Goal: Information Seeking & Learning: Compare options

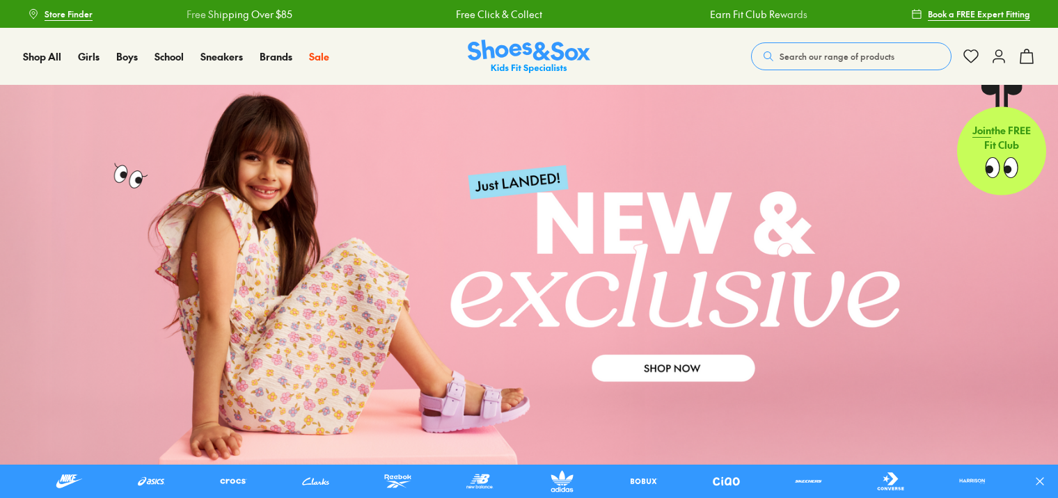
click at [839, 58] on span "Search our range of products" at bounding box center [837, 56] width 115 height 13
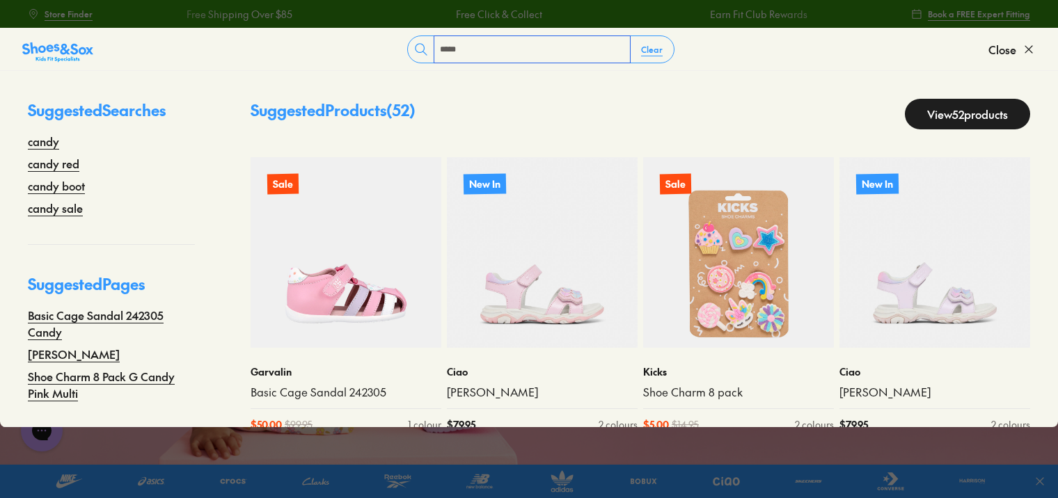
type input "*****"
click at [942, 117] on link "View 52 products" at bounding box center [967, 114] width 125 height 31
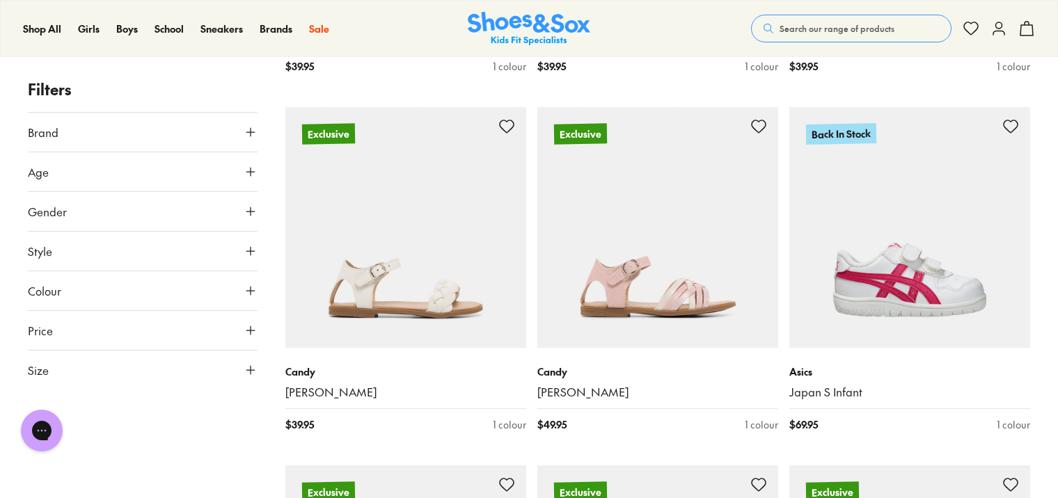
scroll to position [3341, 0]
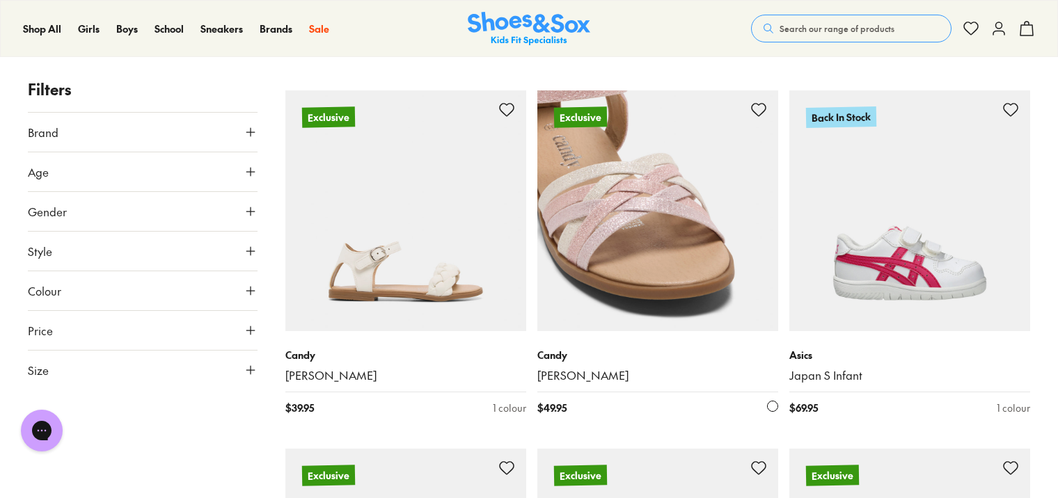
click at [615, 262] on img at bounding box center [657, 210] width 241 height 241
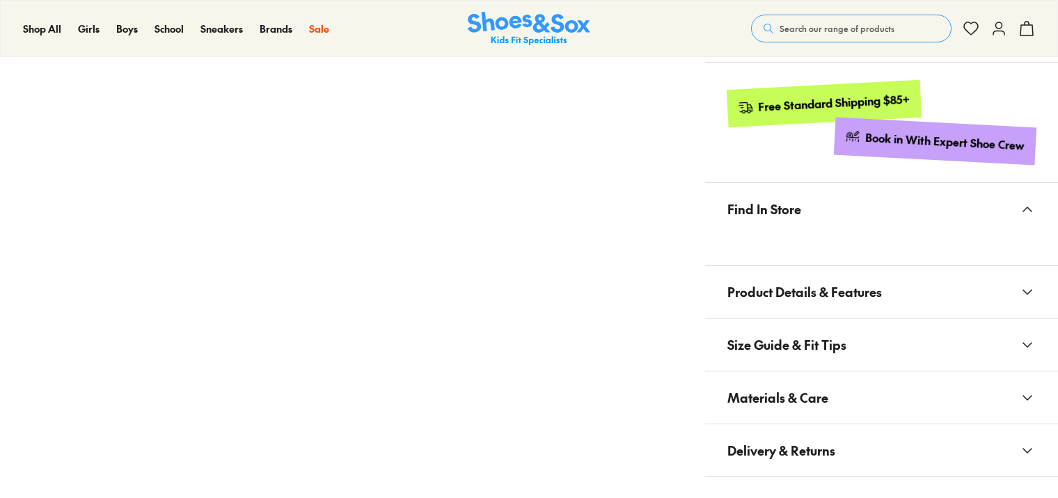
scroll to position [905, 0]
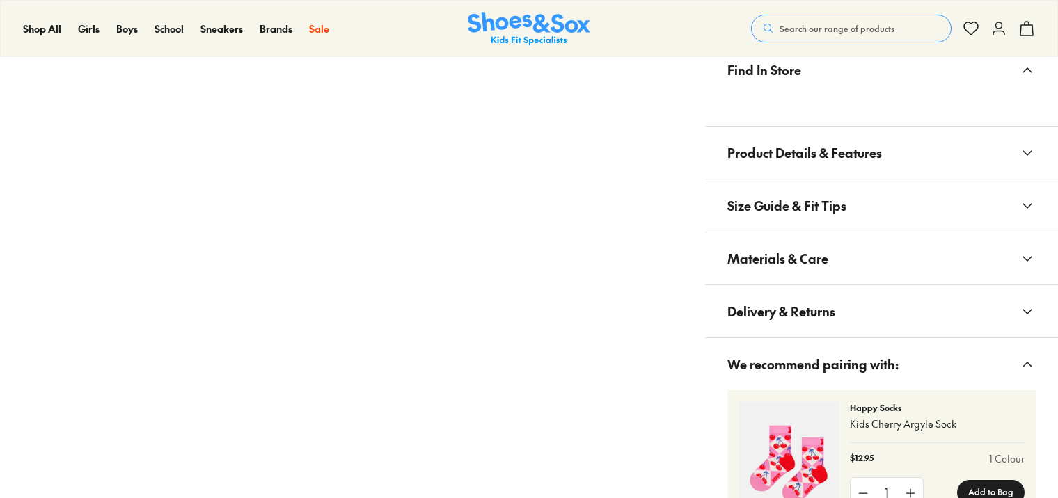
click at [846, 265] on button "Materials & Care" at bounding box center [881, 258] width 353 height 52
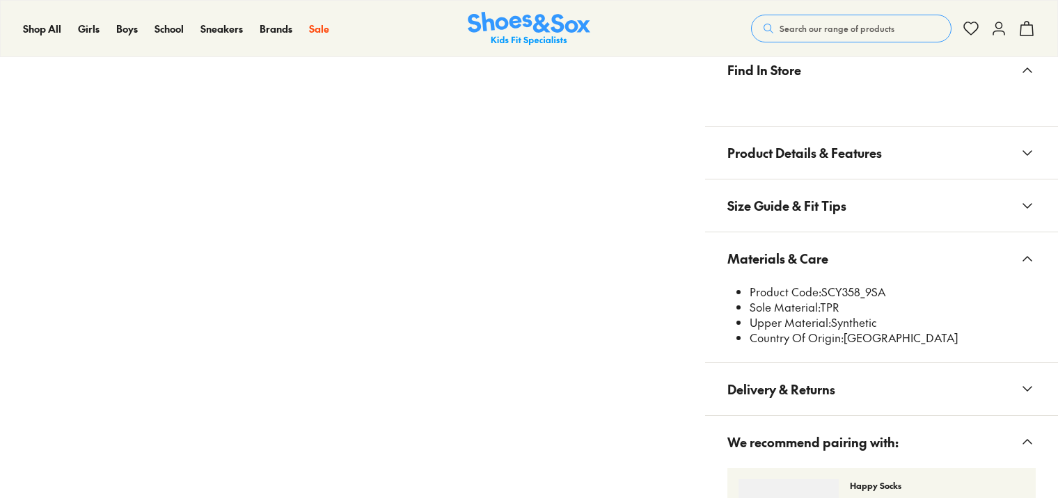
scroll to position [0, 0]
select select "*"
drag, startPoint x: 826, startPoint y: 292, endPoint x: 851, endPoint y: 295, distance: 25.2
click at [851, 295] on li "Product Code: SCY358_9SA" at bounding box center [893, 292] width 286 height 15
drag, startPoint x: 851, startPoint y: 295, endPoint x: 835, endPoint y: 298, distance: 16.9
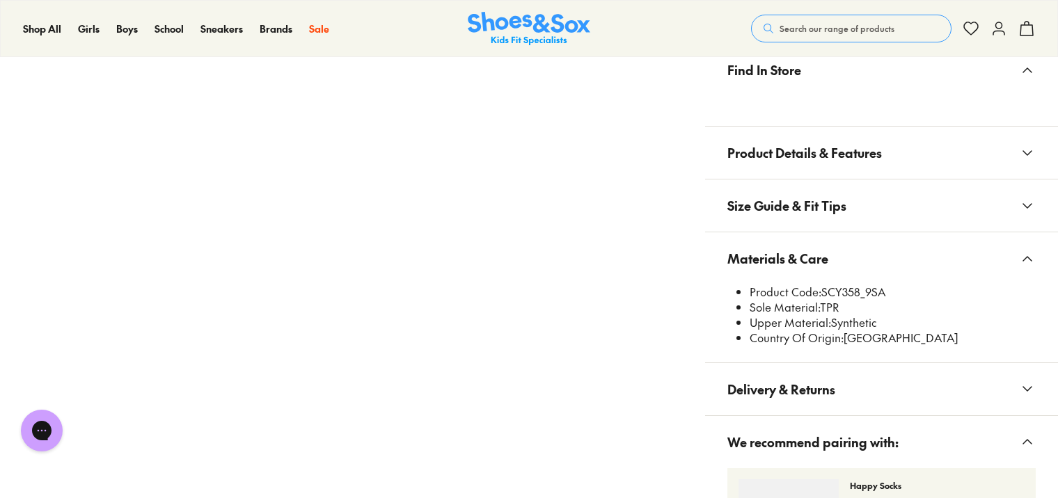
click at [835, 300] on li "Sole Material: TPR" at bounding box center [893, 307] width 286 height 15
drag, startPoint x: 824, startPoint y: 290, endPoint x: 858, endPoint y: 293, distance: 34.3
click at [858, 293] on li "Product Code: SCY358_9SA" at bounding box center [893, 292] width 286 height 15
copy li "SCY358"
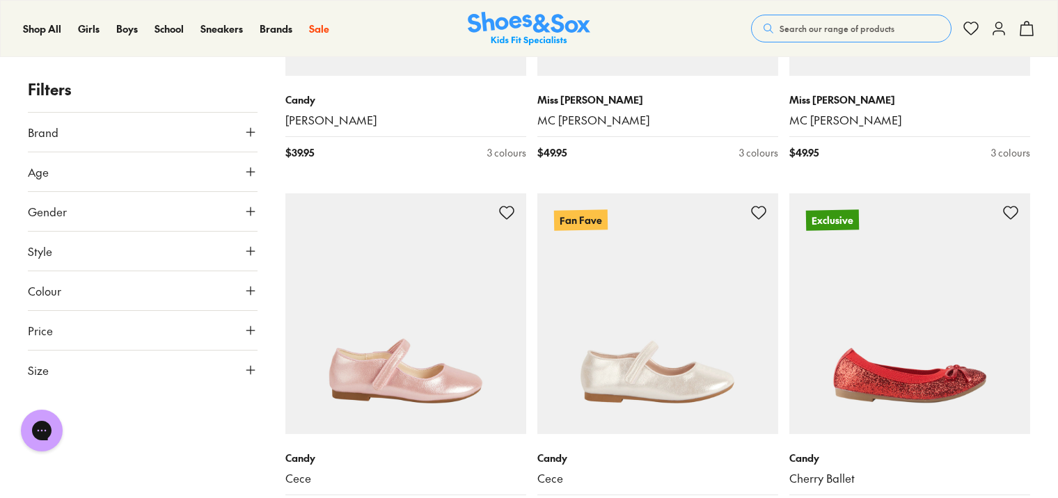
scroll to position [3957, 0]
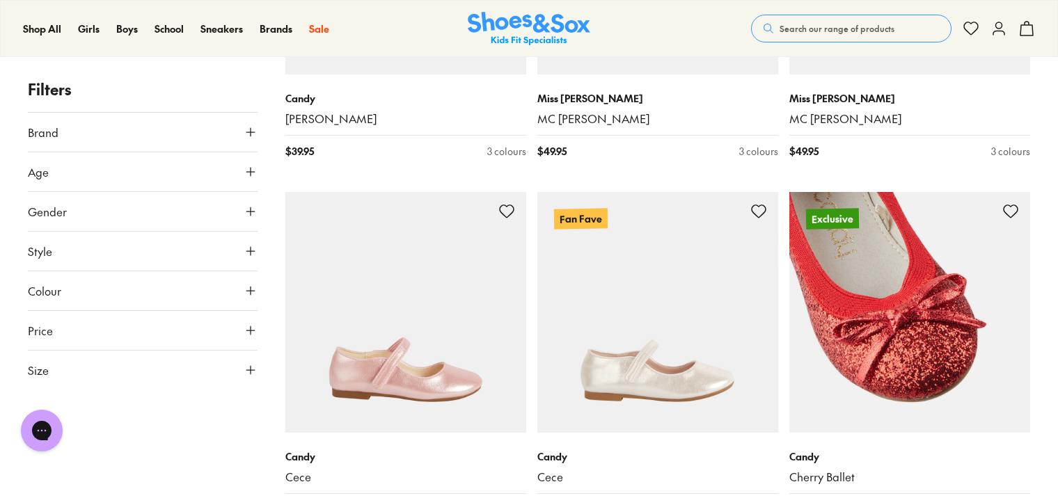
click at [855, 315] on img at bounding box center [909, 312] width 241 height 241
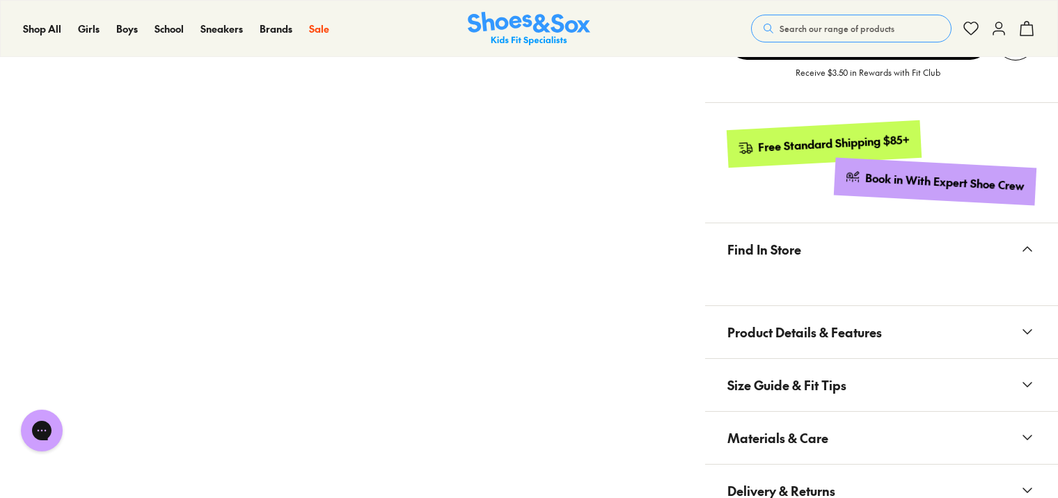
select select "*"
click at [828, 432] on button "Materials & Care" at bounding box center [881, 438] width 353 height 52
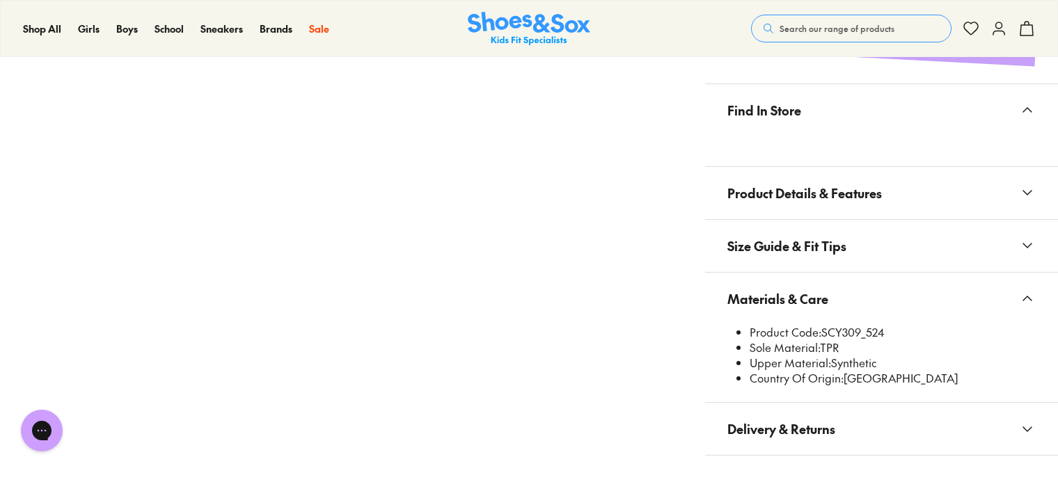
click at [825, 332] on li "Product Code: SCY309_524" at bounding box center [893, 332] width 286 height 15
click at [822, 329] on li "Product Code: SCY309_524" at bounding box center [893, 332] width 286 height 15
drag, startPoint x: 822, startPoint y: 329, endPoint x: 857, endPoint y: 338, distance: 36.1
click at [857, 338] on li "Product Code: SCY309_524" at bounding box center [893, 332] width 286 height 15
click at [859, 340] on li "Sole Material: TPR" at bounding box center [893, 347] width 286 height 15
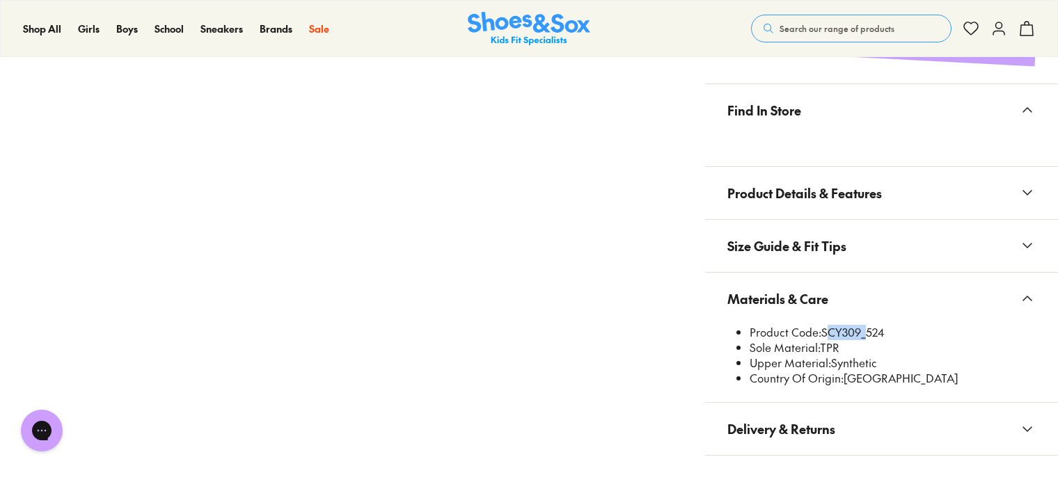
drag, startPoint x: 824, startPoint y: 329, endPoint x: 860, endPoint y: 331, distance: 36.3
click at [860, 331] on li "Product Code: SCY309_524" at bounding box center [893, 332] width 286 height 15
copy li "SCY309"
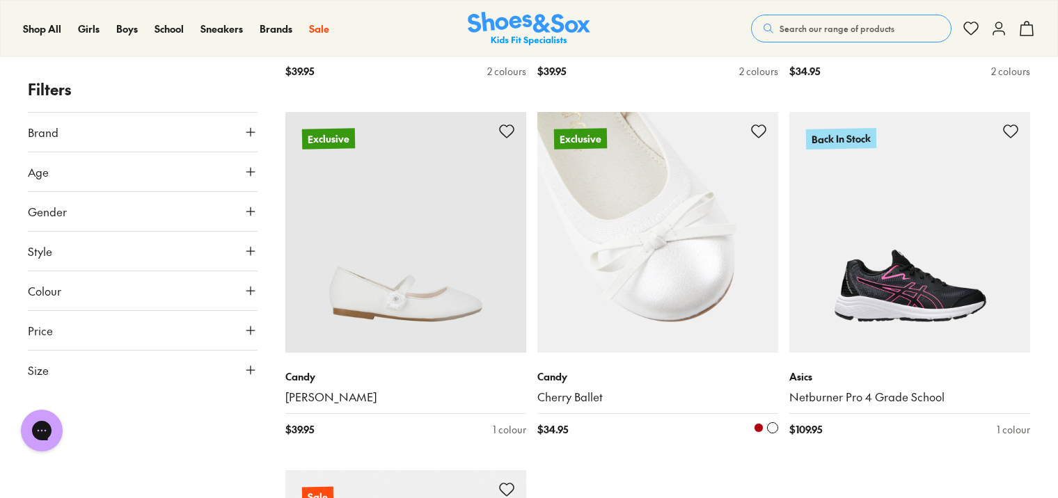
scroll to position [4673, 0]
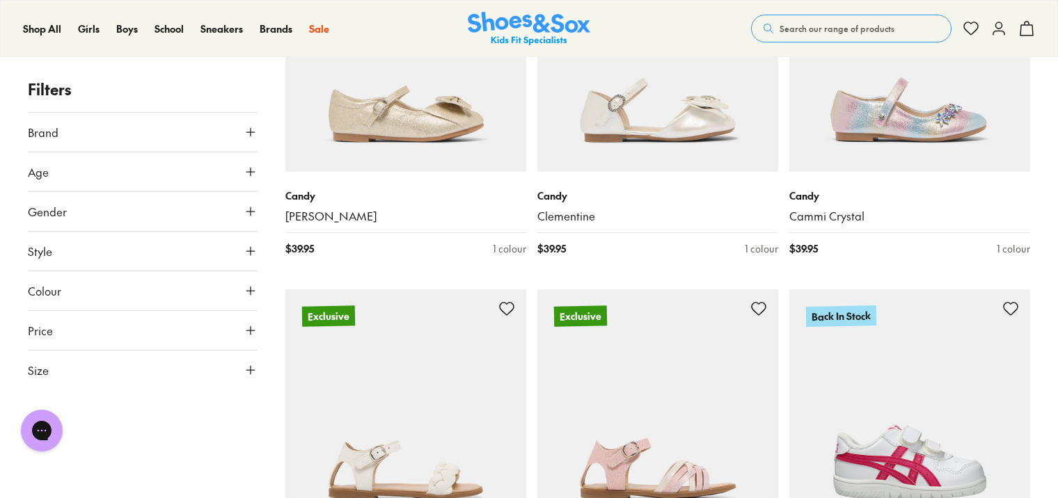
scroll to position [2933, 0]
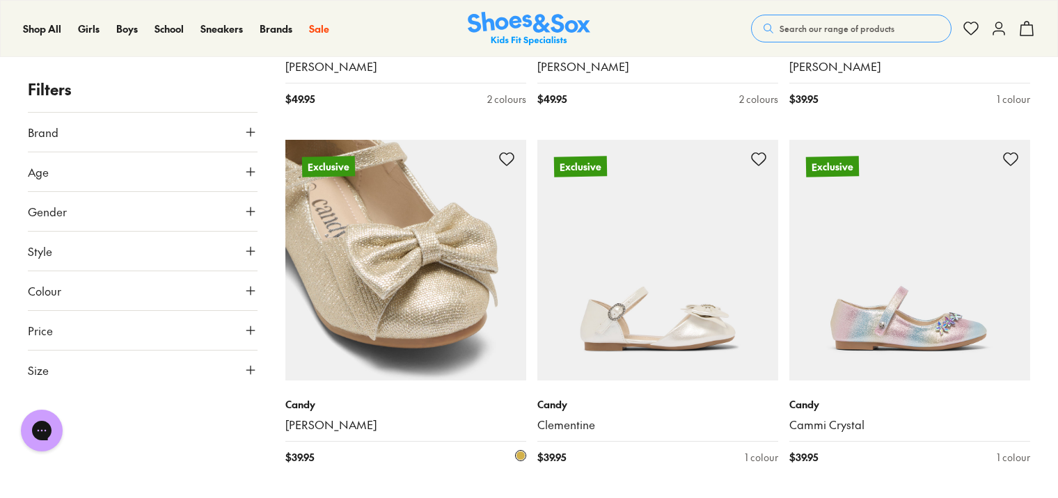
click at [394, 265] on img at bounding box center [405, 260] width 241 height 241
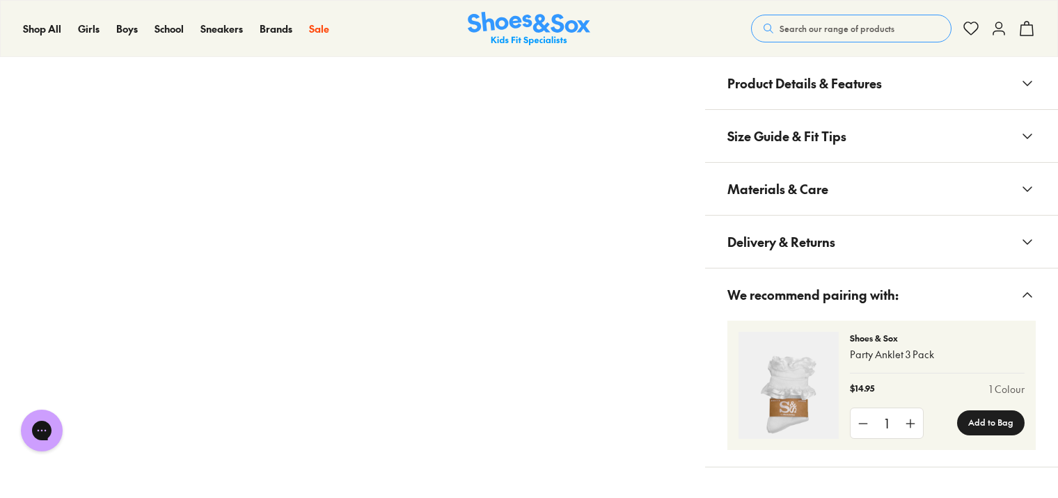
select select "*"
click at [843, 236] on button "Delivery & Returns" at bounding box center [881, 242] width 353 height 52
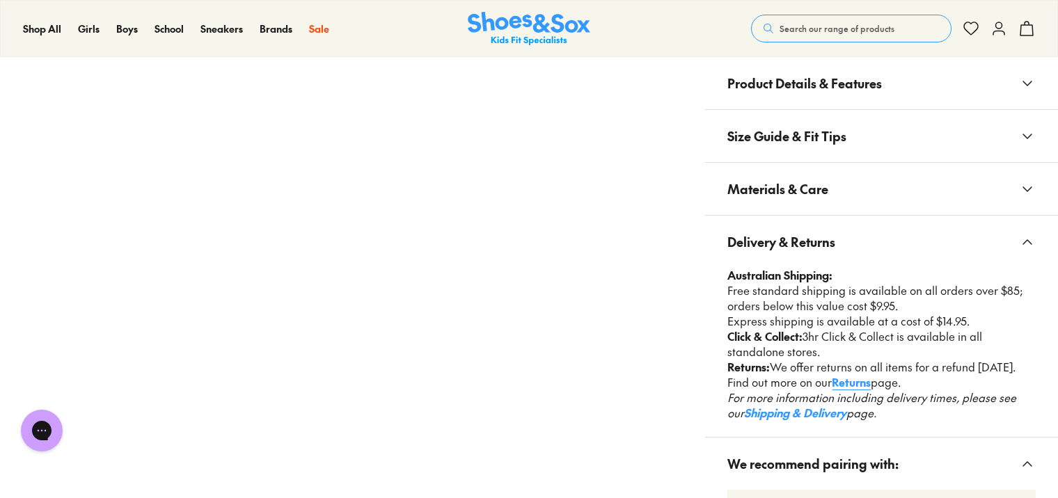
click at [825, 201] on span "Materials & Care" at bounding box center [777, 188] width 101 height 41
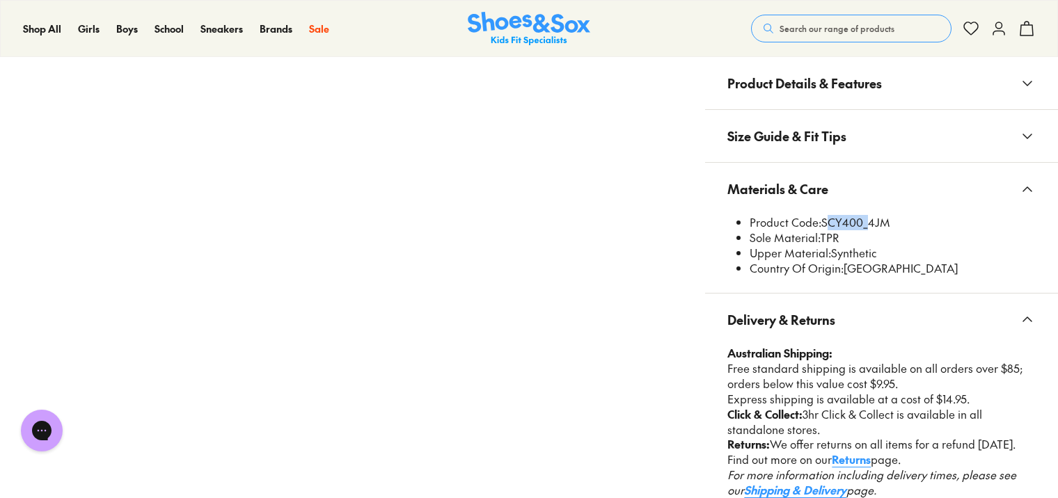
drag, startPoint x: 822, startPoint y: 218, endPoint x: 861, endPoint y: 228, distance: 40.2
click at [861, 228] on li "Product Code: SCY400_4JM" at bounding box center [893, 222] width 286 height 15
copy li "SCY400"
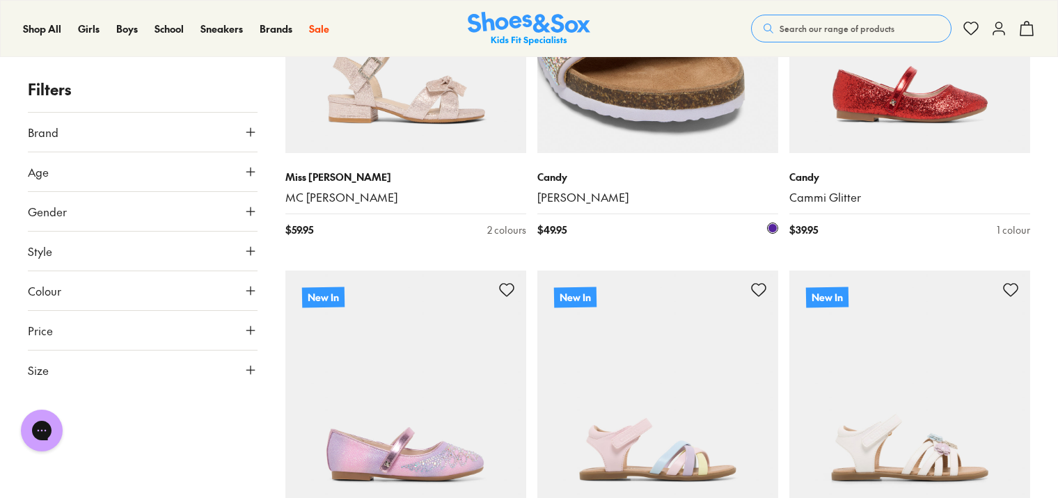
scroll to position [1231, 0]
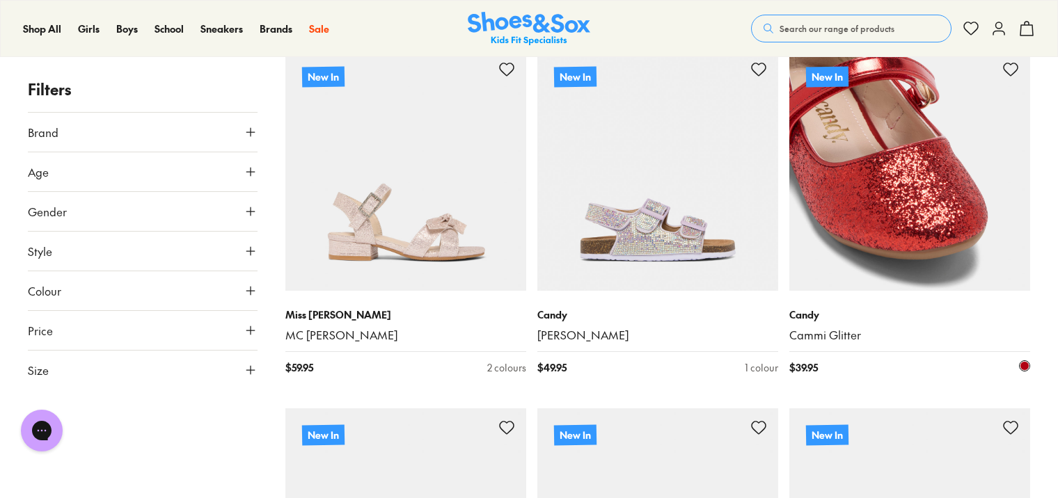
click at [894, 164] on img at bounding box center [909, 170] width 241 height 241
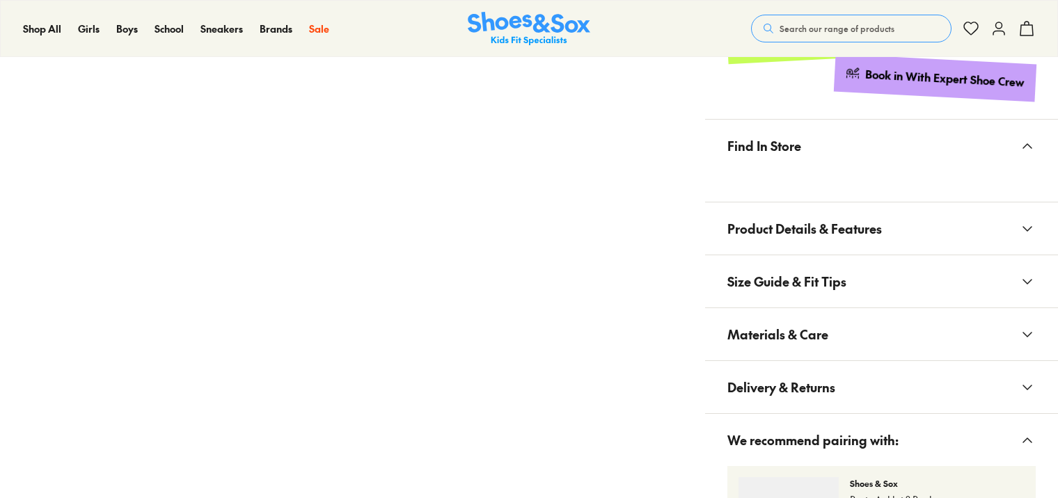
scroll to position [905, 0]
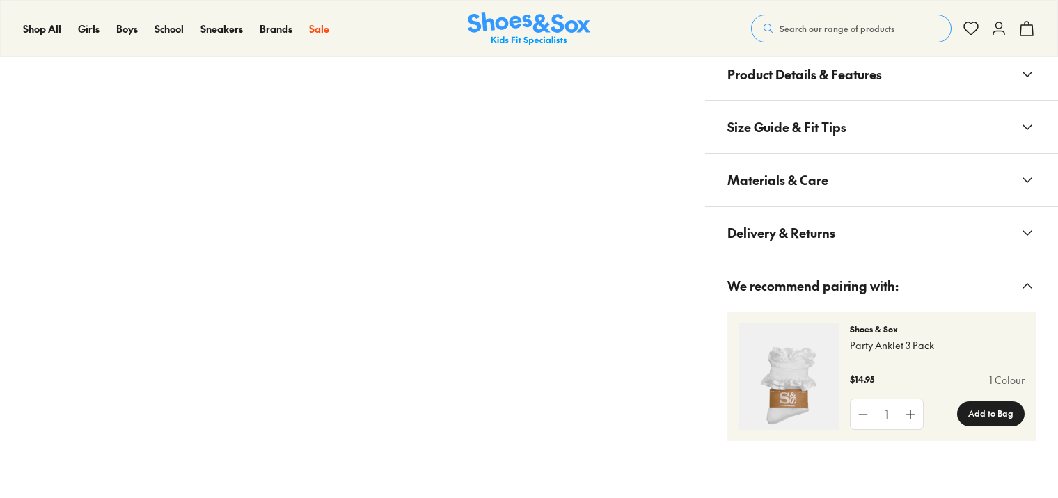
click at [833, 157] on button "Materials & Care" at bounding box center [881, 180] width 353 height 52
select select "*"
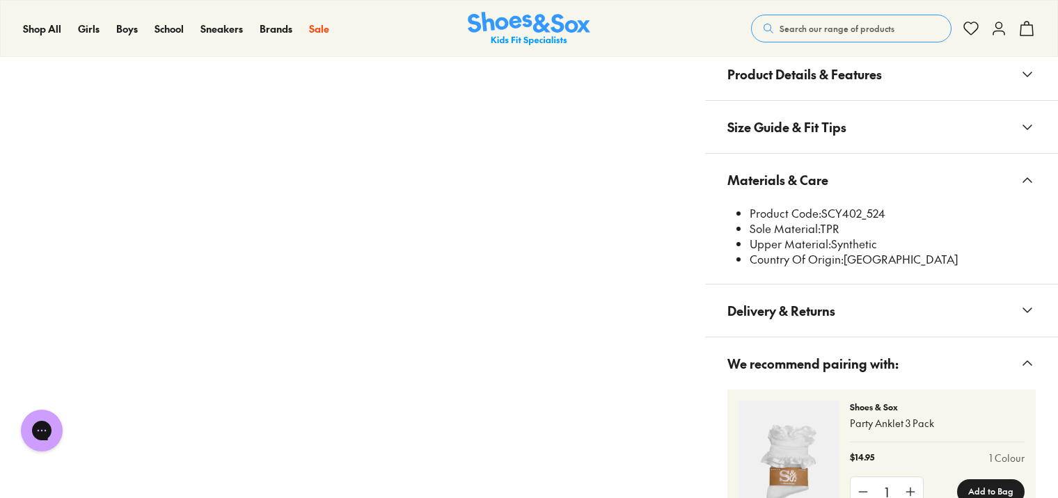
scroll to position [0, 0]
drag, startPoint x: 823, startPoint y: 212, endPoint x: 861, endPoint y: 217, distance: 37.9
click at [861, 217] on li "Product Code: SCY402_524" at bounding box center [893, 213] width 286 height 15
drag, startPoint x: 861, startPoint y: 217, endPoint x: 853, endPoint y: 212, distance: 10.0
copy li "SCY402"
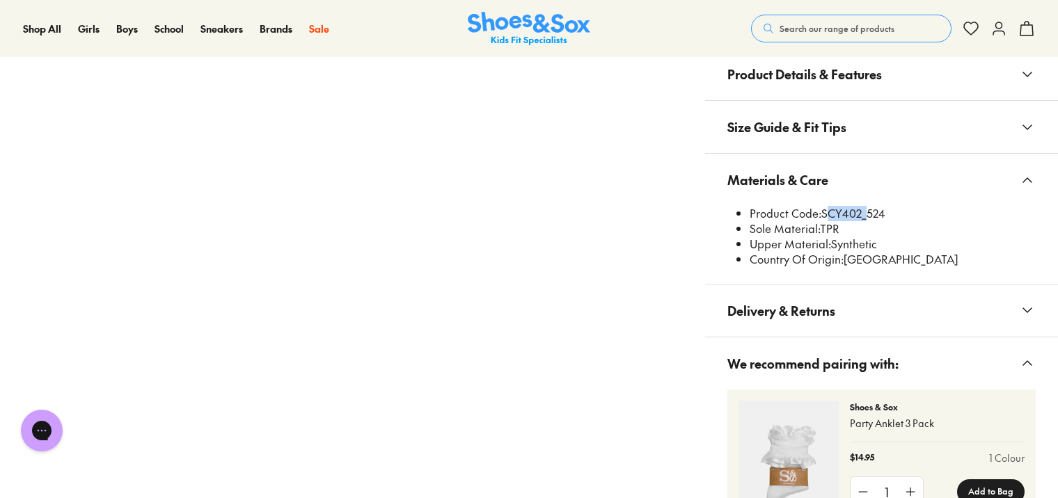
click at [821, 25] on span "Search our range of products" at bounding box center [837, 28] width 115 height 13
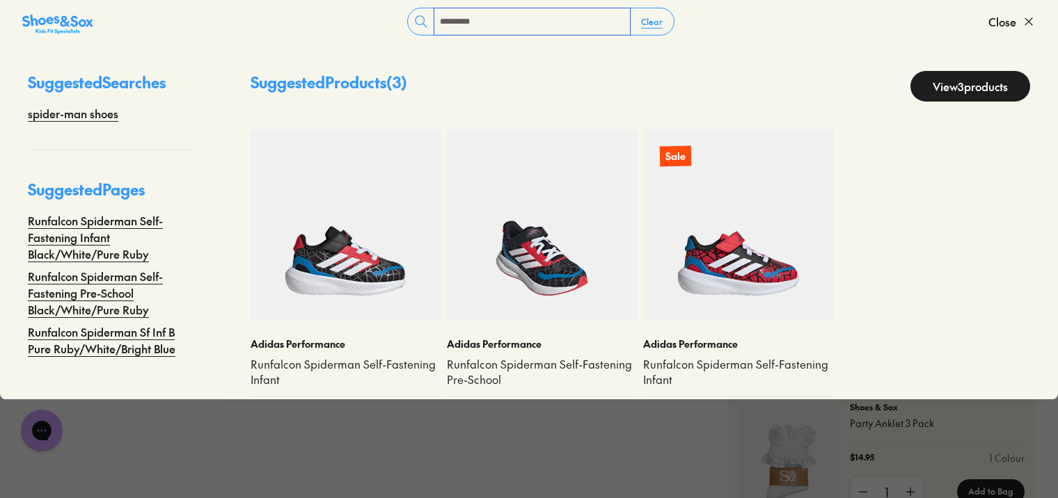
type input "*********"
click at [531, 242] on img at bounding box center [542, 224] width 191 height 191
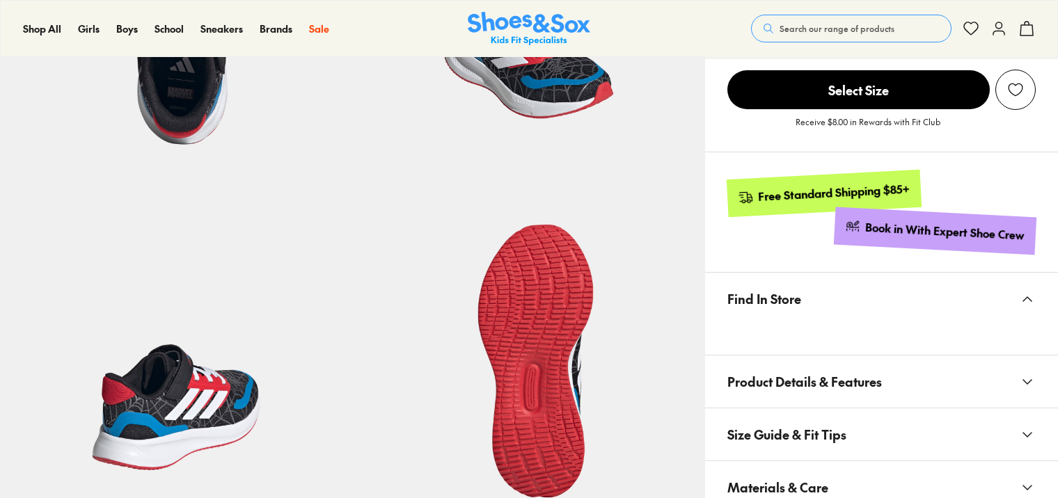
scroll to position [905, 0]
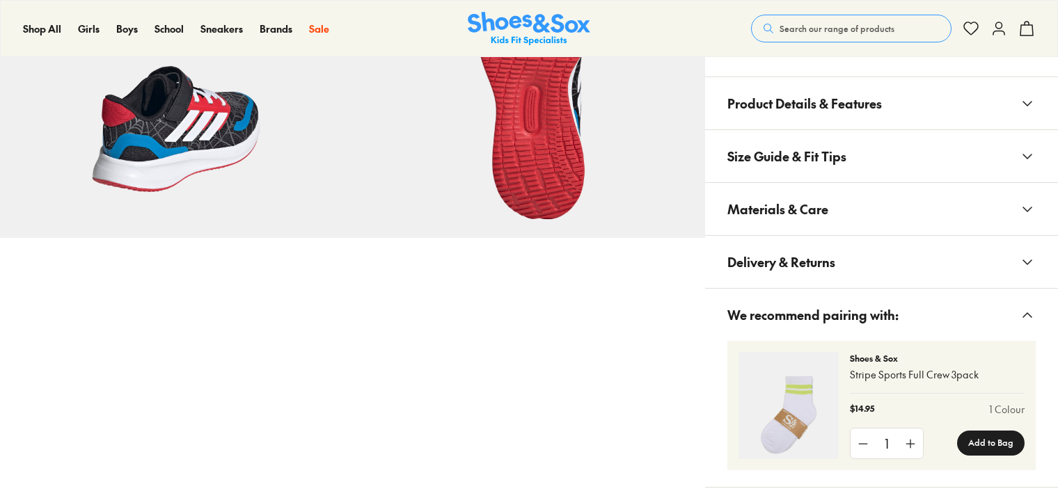
click at [924, 182] on button "Size Guide & Fit Tips" at bounding box center [881, 156] width 353 height 52
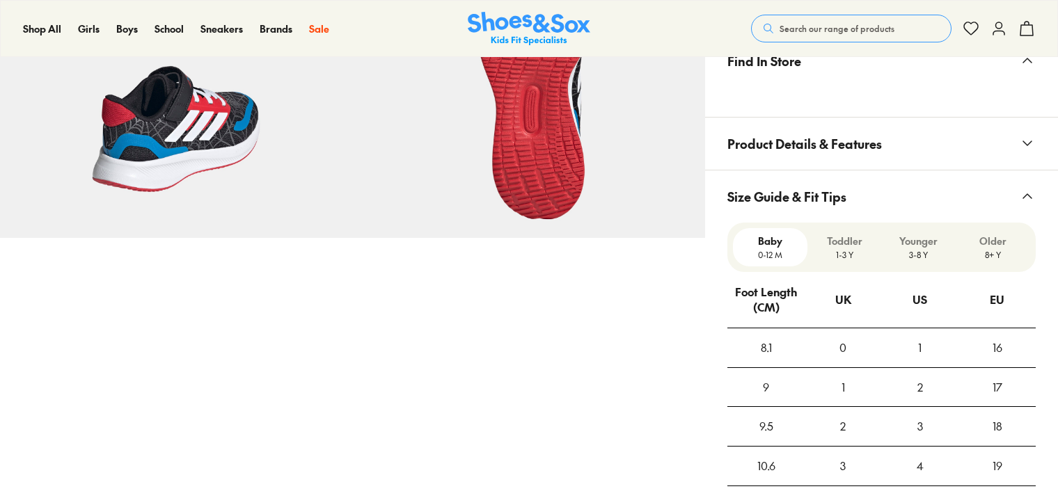
select select "*"
click at [840, 181] on span "Size Guide & Fit Tips" at bounding box center [786, 196] width 119 height 41
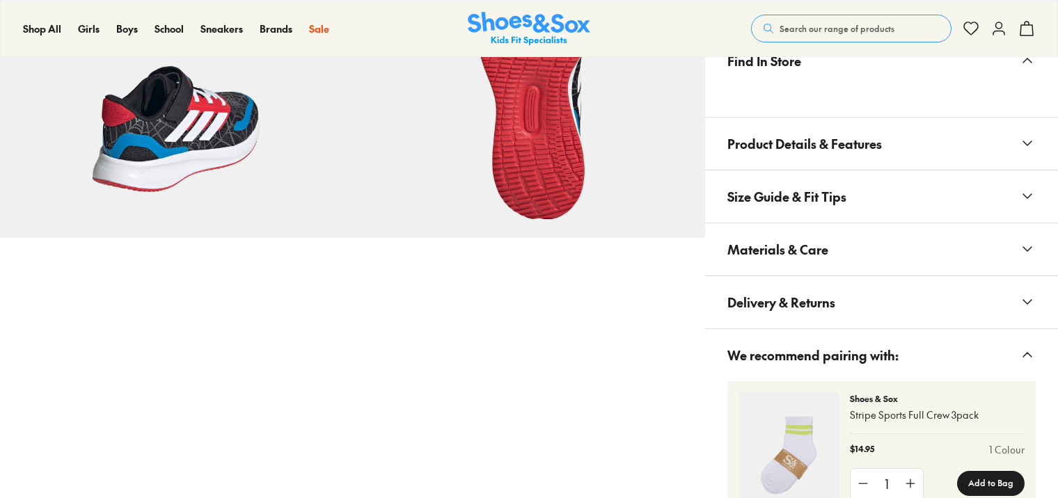
click at [848, 150] on span "Product Details & Features" at bounding box center [804, 143] width 155 height 41
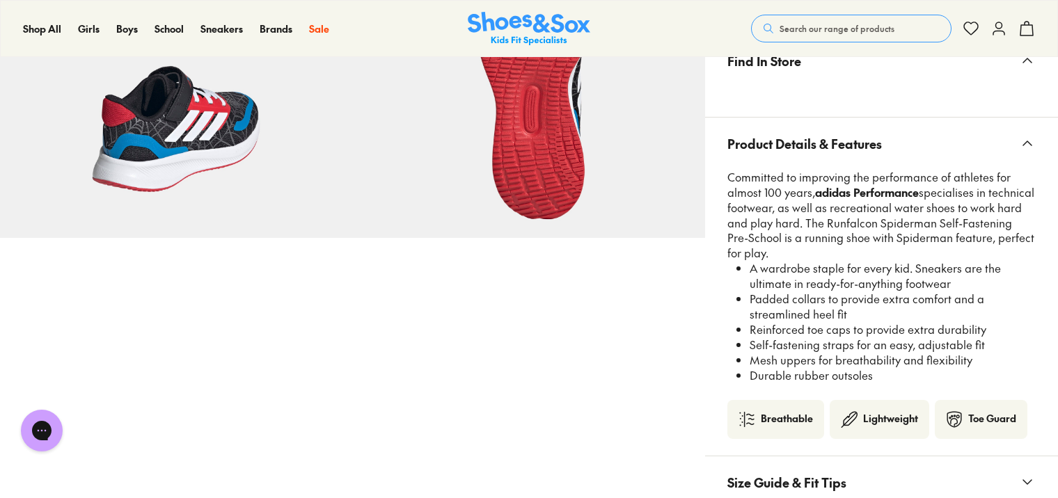
click at [846, 155] on span "Product Details & Features" at bounding box center [804, 143] width 155 height 41
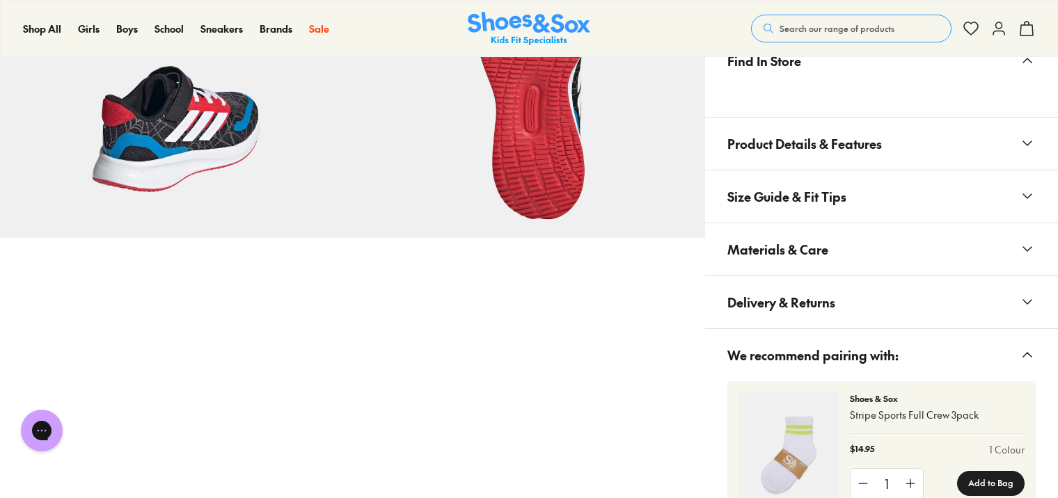
click at [814, 249] on span "Materials & Care" at bounding box center [777, 249] width 101 height 41
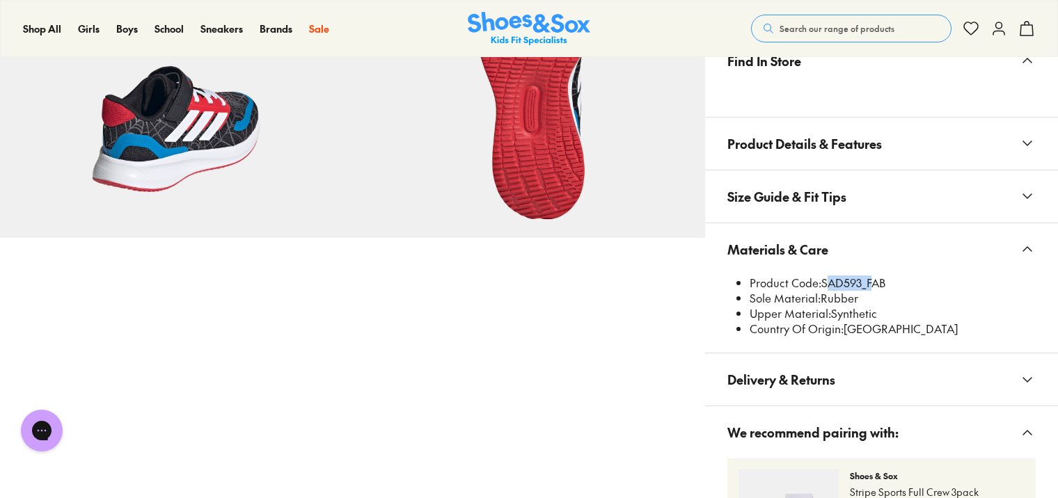
drag, startPoint x: 833, startPoint y: 283, endPoint x: 865, endPoint y: 281, distance: 31.4
click at [865, 281] on li "Product Code: SAD593_FAB" at bounding box center [893, 283] width 286 height 15
copy li "SAD593"
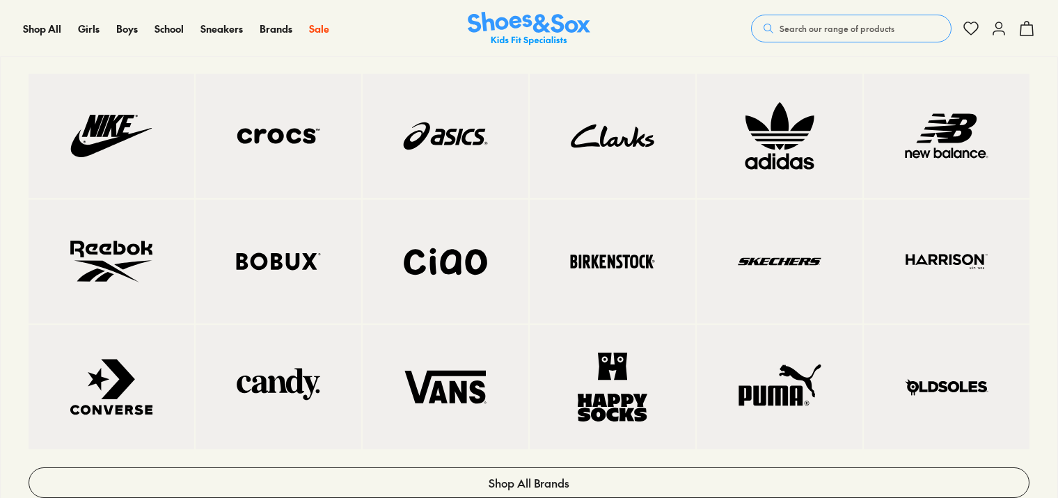
click at [784, 282] on img at bounding box center [780, 262] width 110 height 69
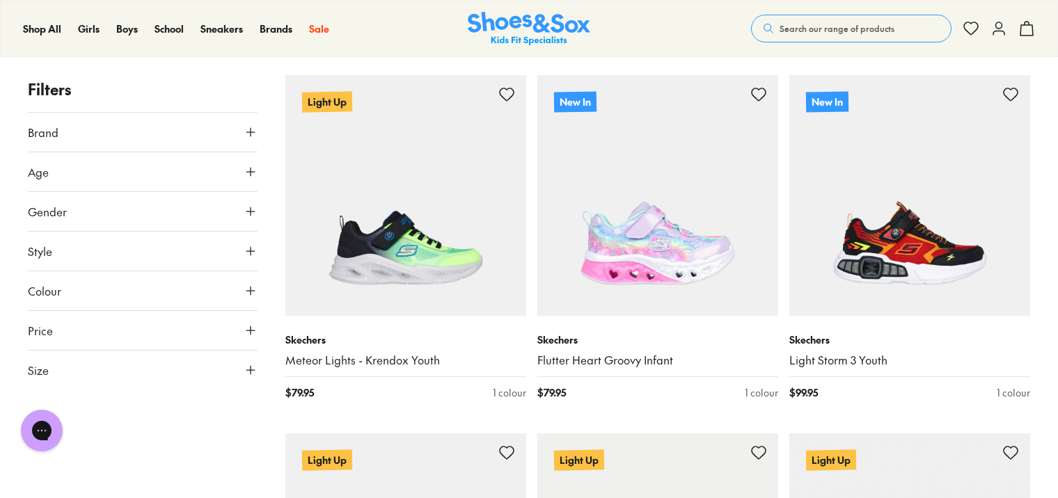
scroll to position [1044, 0]
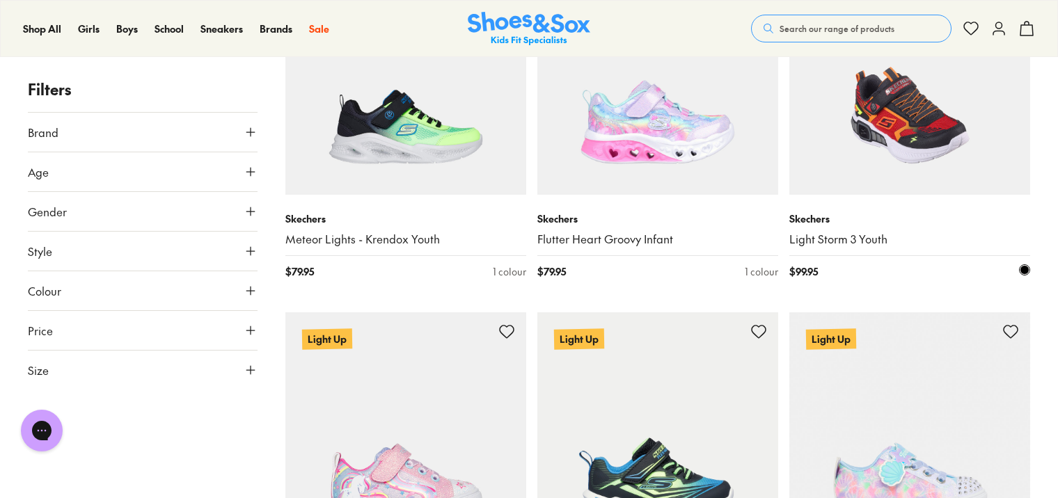
click at [919, 153] on img at bounding box center [909, 74] width 241 height 241
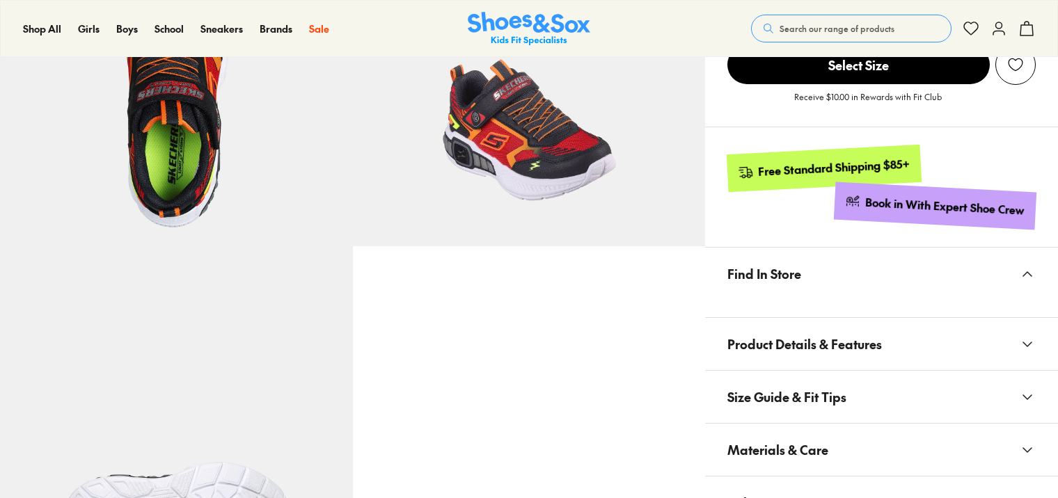
scroll to position [696, 0]
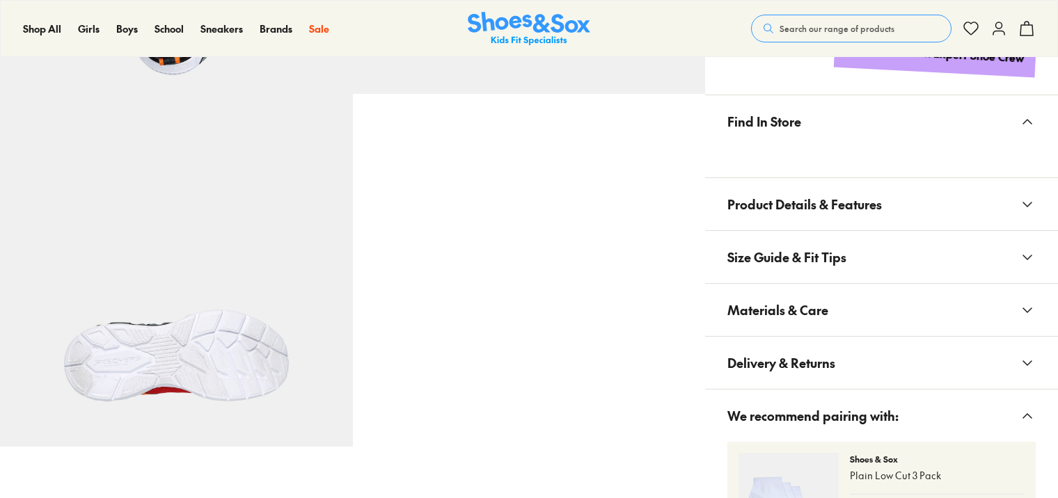
click at [836, 308] on button "Materials & Care" at bounding box center [881, 310] width 353 height 52
select select "*"
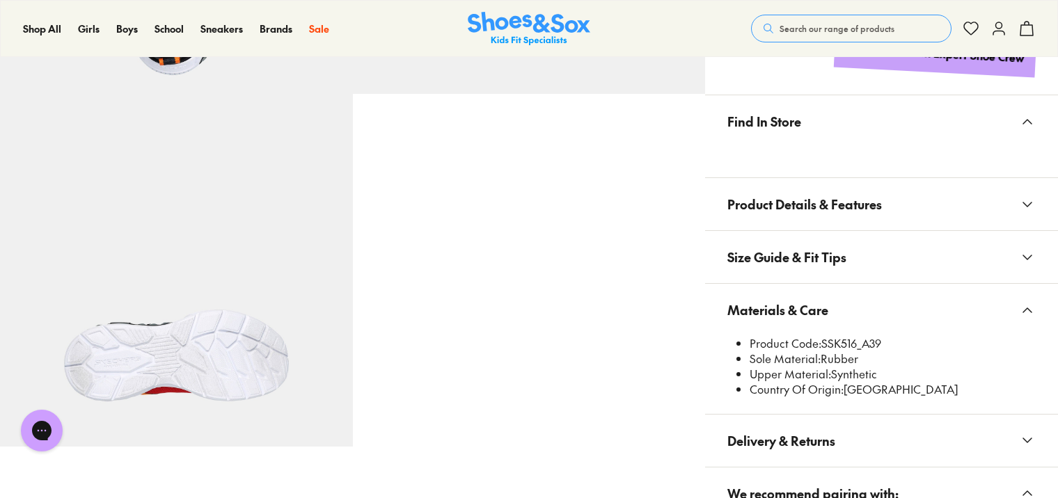
scroll to position [0, 0]
drag, startPoint x: 825, startPoint y: 340, endPoint x: 858, endPoint y: 339, distance: 33.4
click at [858, 339] on li "Product Code: SSK516_A39" at bounding box center [893, 343] width 286 height 15
copy li "SSK516"
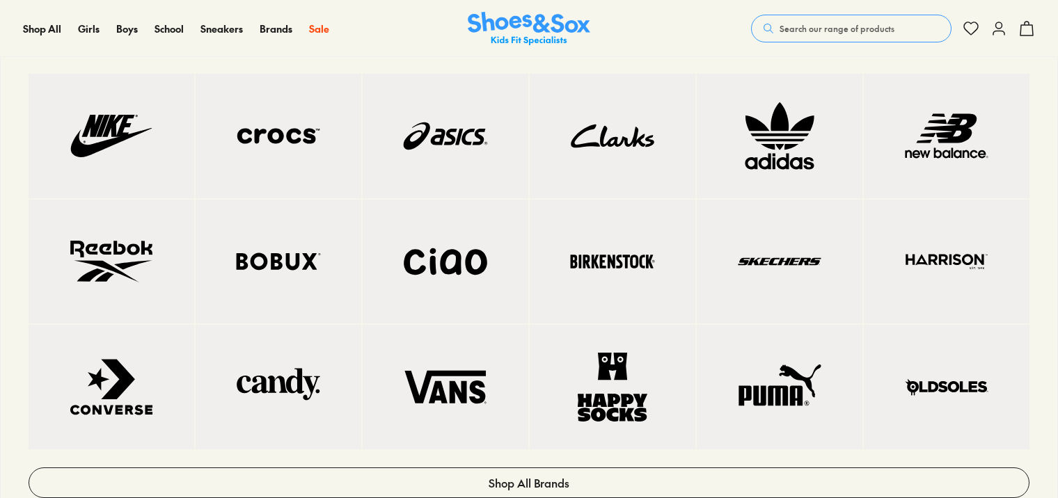
click at [641, 148] on img at bounding box center [613, 136] width 110 height 69
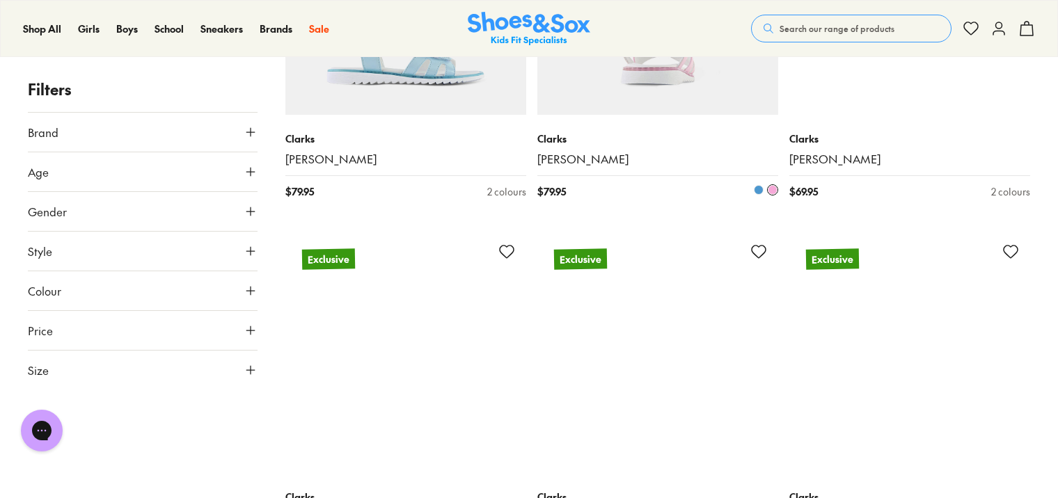
scroll to position [4107, 0]
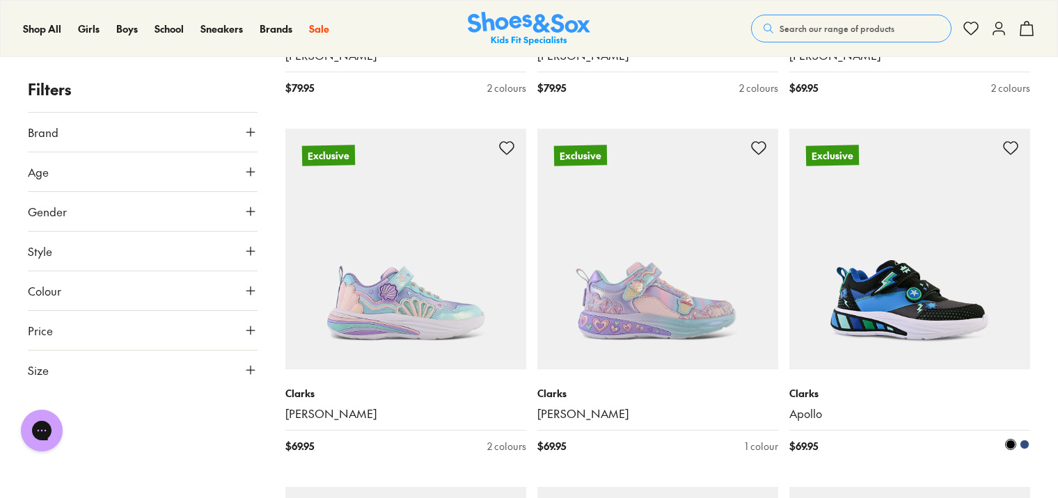
click at [915, 253] on img at bounding box center [909, 249] width 241 height 241
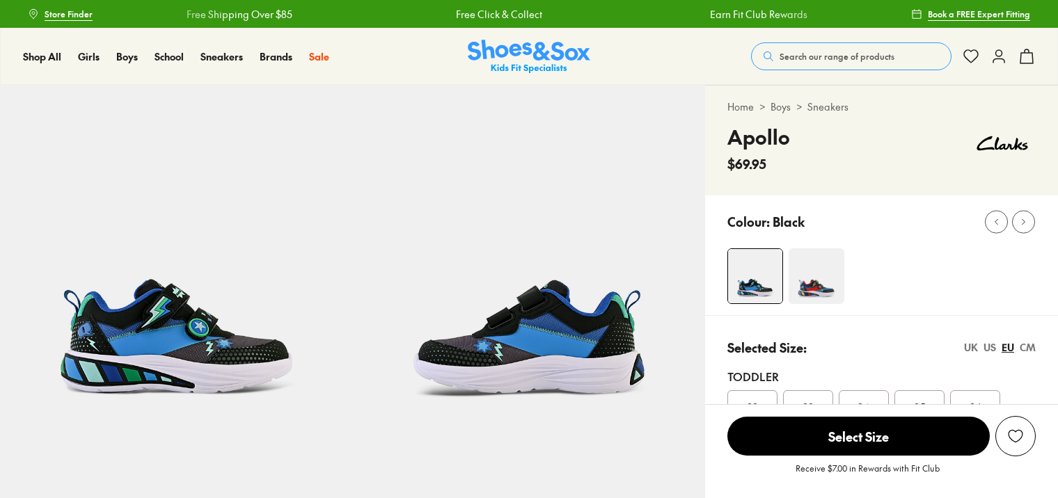
select select "*"
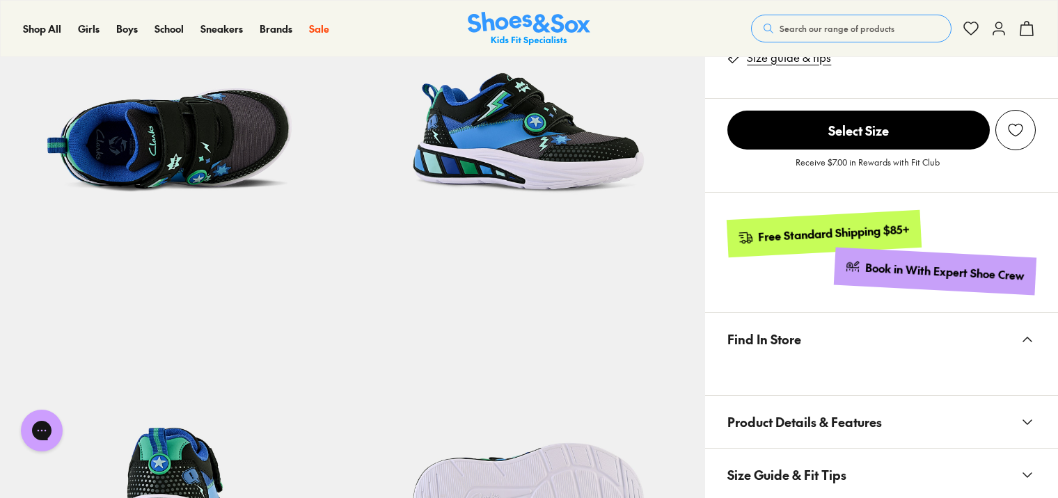
scroll to position [835, 0]
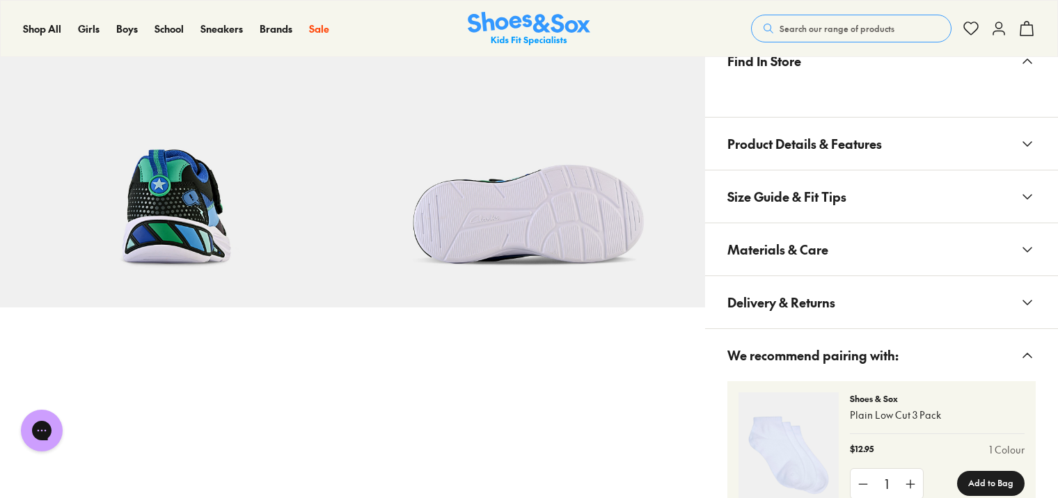
click at [844, 228] on button "Materials & Care" at bounding box center [881, 249] width 353 height 52
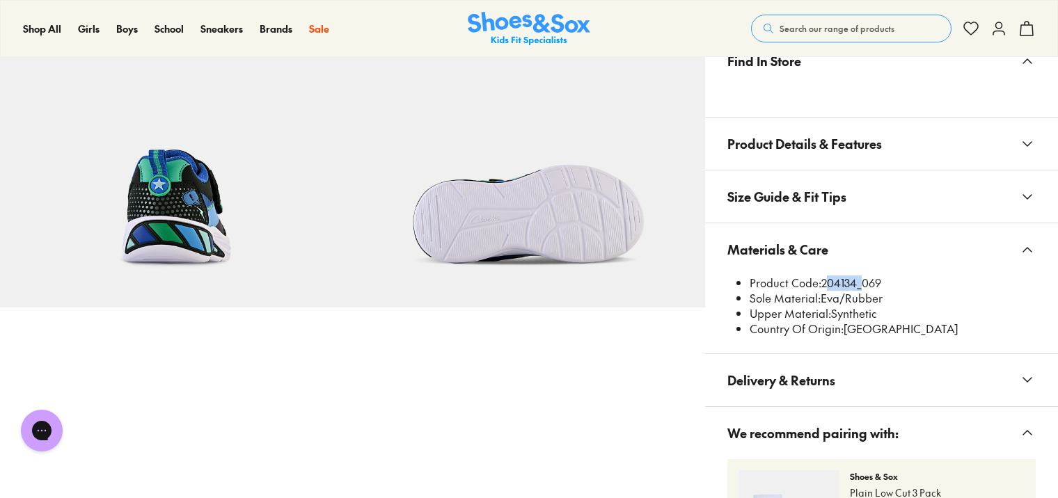
drag, startPoint x: 830, startPoint y: 278, endPoint x: 858, endPoint y: 281, distance: 28.0
click at [858, 281] on li "Product Code: 204134_069" at bounding box center [893, 283] width 286 height 15
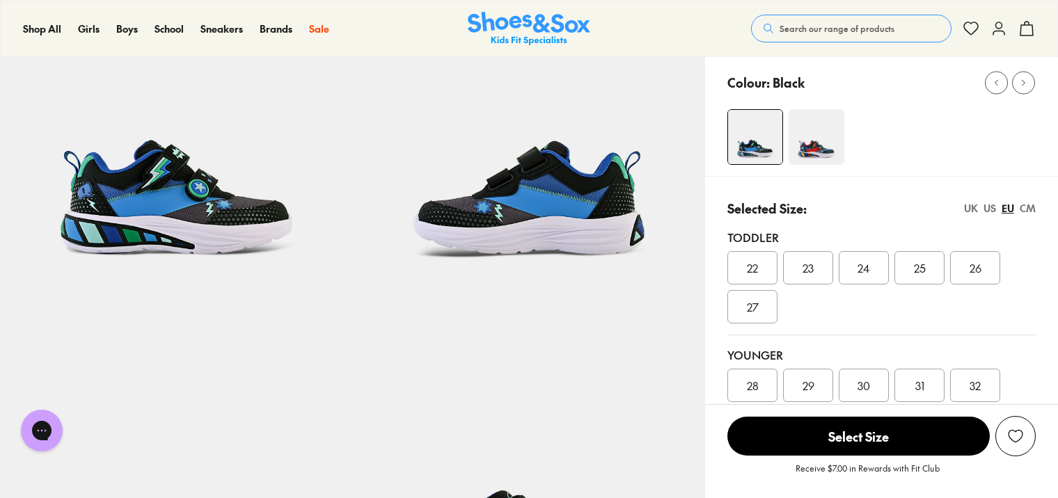
scroll to position [0, 0]
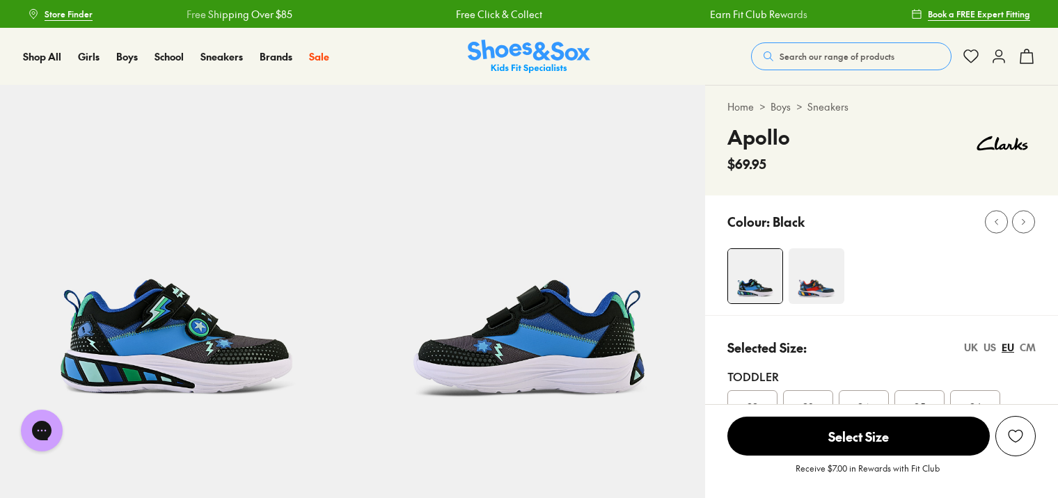
click at [821, 58] on span "Search our range of products" at bounding box center [837, 56] width 115 height 13
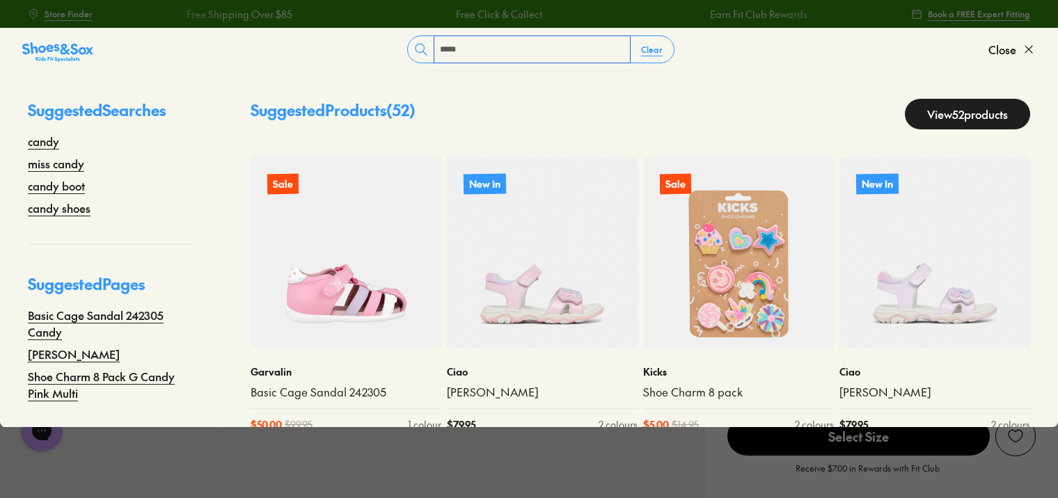
type input "*****"
click at [916, 115] on link "View 52 products" at bounding box center [967, 114] width 125 height 31
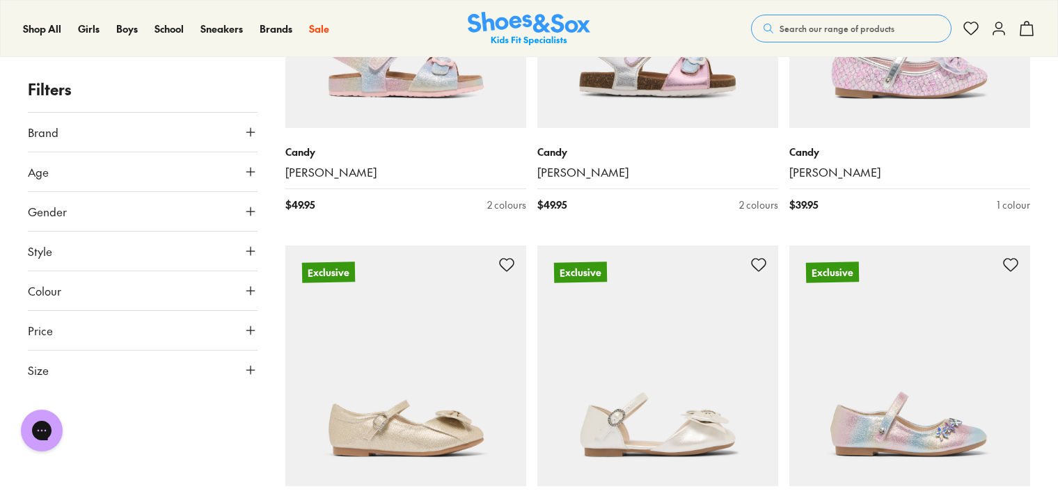
scroll to position [2854, 0]
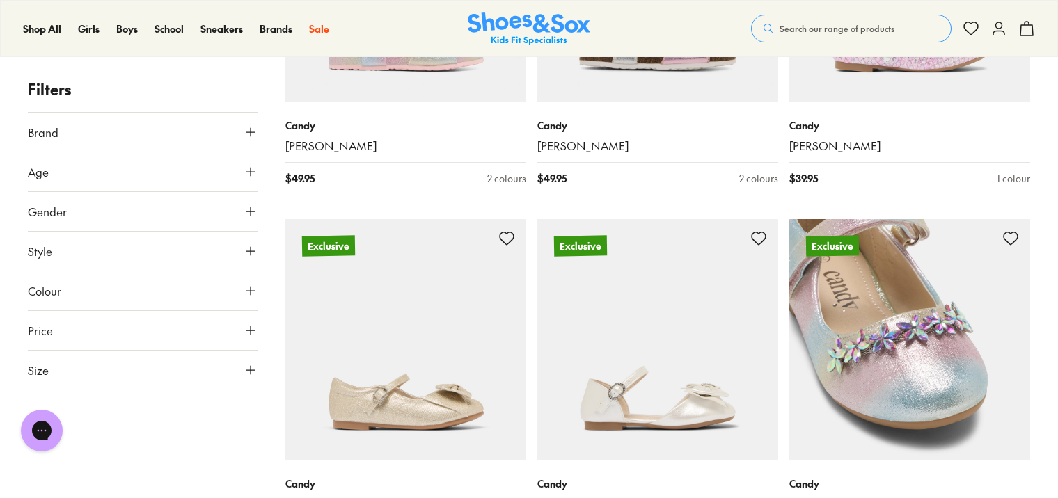
click at [913, 283] on img at bounding box center [909, 339] width 241 height 241
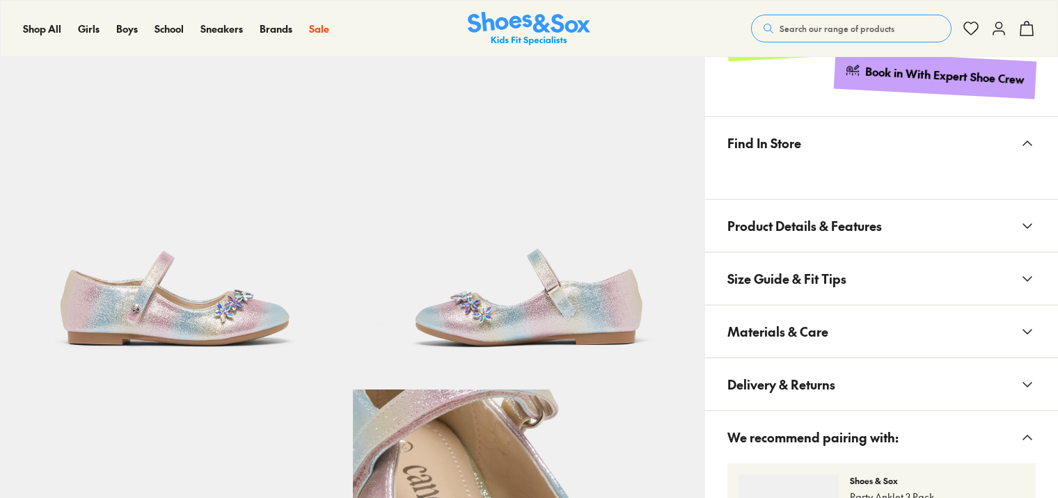
scroll to position [835, 0]
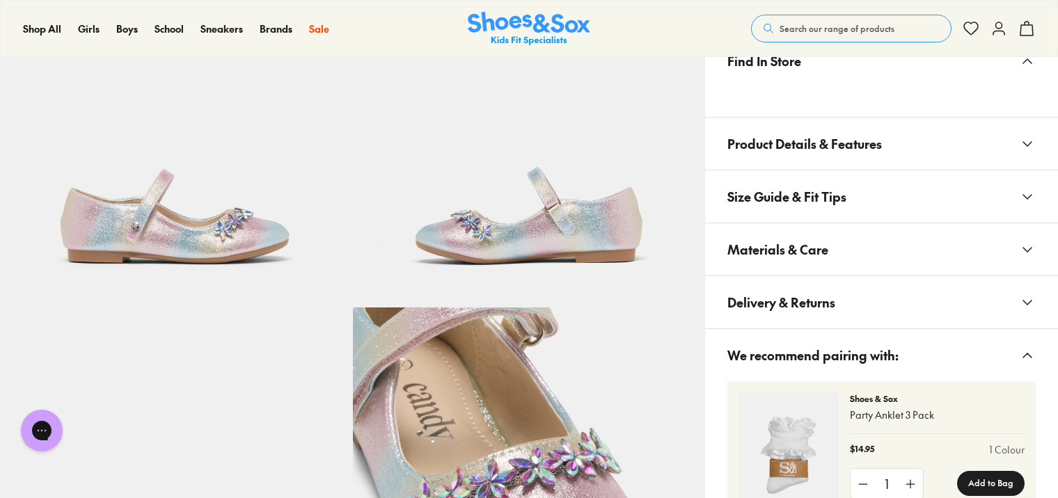
select select "*"
click at [774, 189] on span "Size Guide & Fit Tips" at bounding box center [786, 196] width 119 height 41
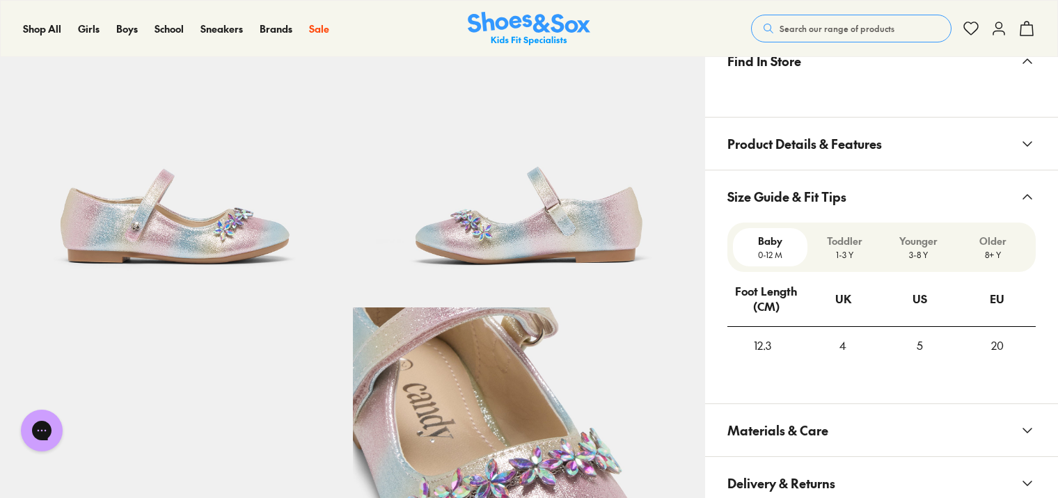
click at [776, 197] on span "Size Guide & Fit Tips" at bounding box center [786, 196] width 119 height 41
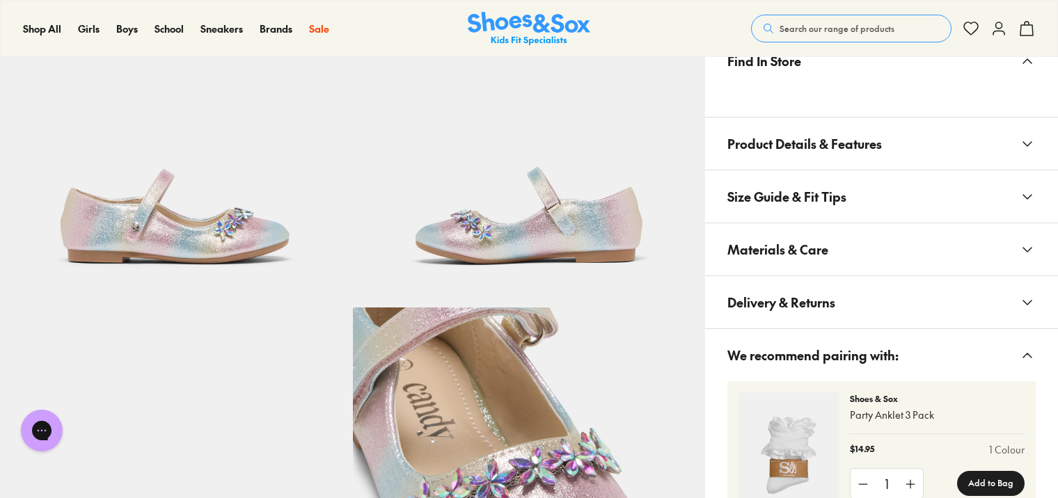
click at [784, 239] on span "Materials & Care" at bounding box center [777, 249] width 101 height 41
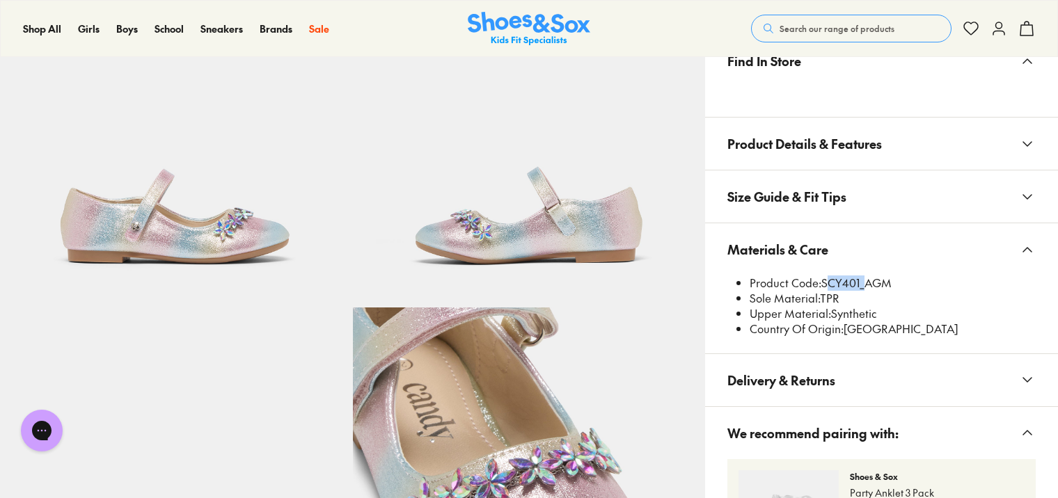
drag, startPoint x: 824, startPoint y: 282, endPoint x: 860, endPoint y: 287, distance: 36.5
click at [860, 287] on li "Product Code: SCY401_AGM" at bounding box center [893, 283] width 286 height 15
drag, startPoint x: 860, startPoint y: 287, endPoint x: 853, endPoint y: 286, distance: 7.0
copy li "SCY401"
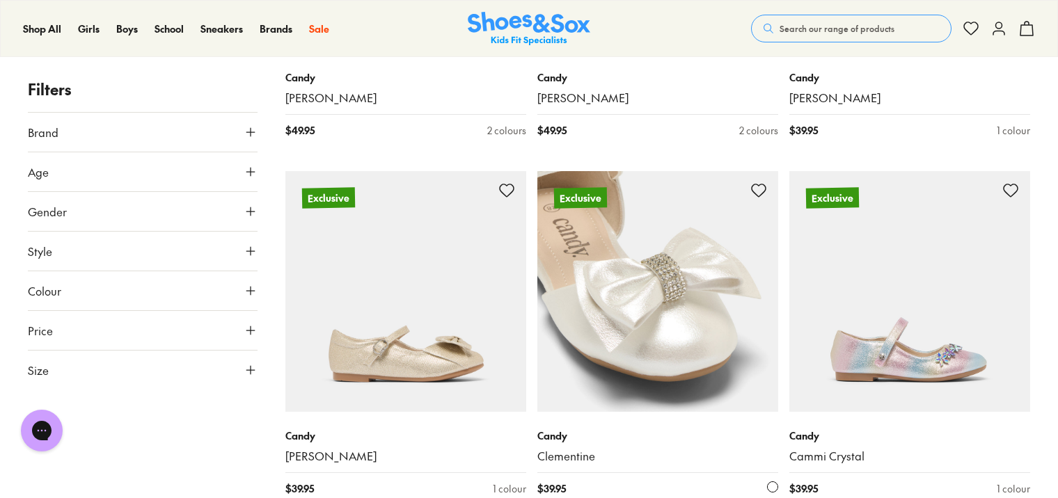
click at [661, 294] on img at bounding box center [657, 291] width 241 height 241
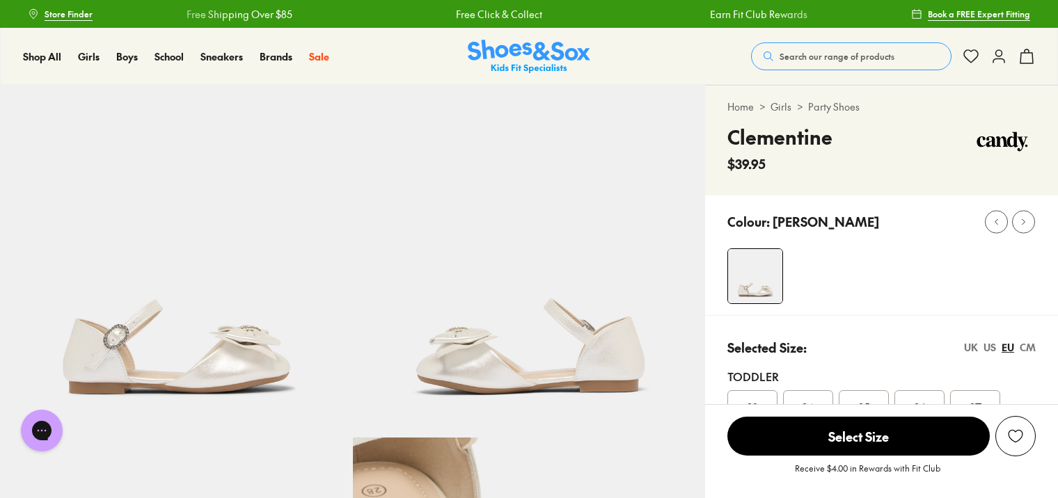
select select "*"
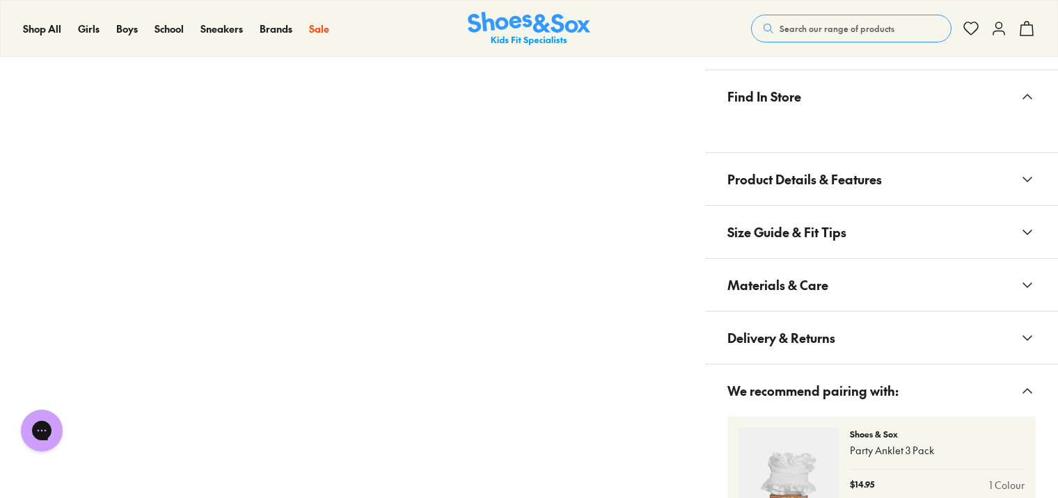
scroll to position [905, 0]
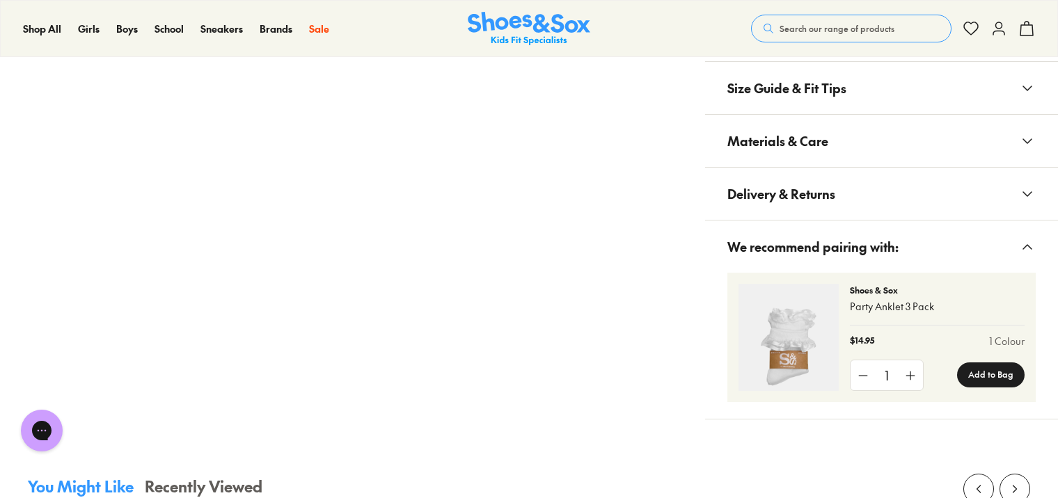
click at [873, 198] on button "Delivery & Returns" at bounding box center [881, 194] width 353 height 52
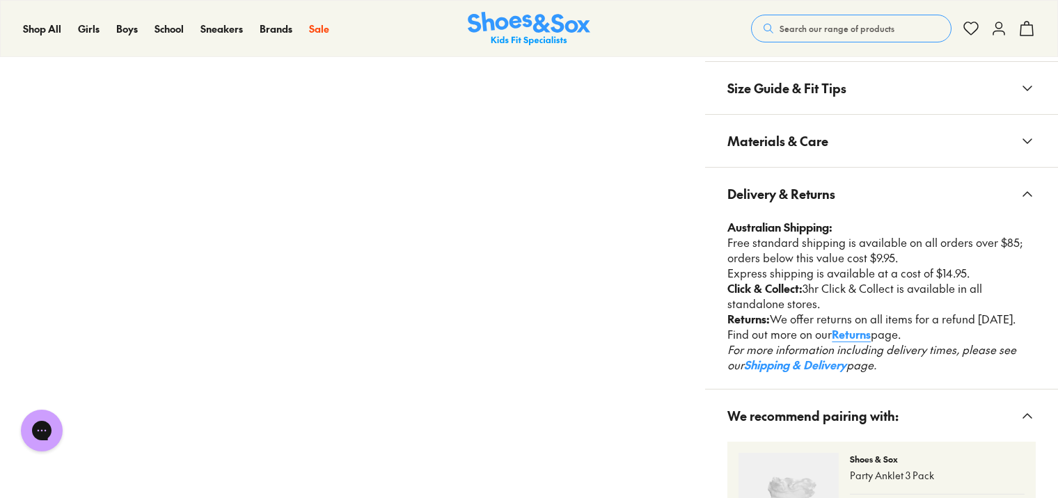
click at [873, 198] on button "Delivery & Returns" at bounding box center [881, 194] width 353 height 52
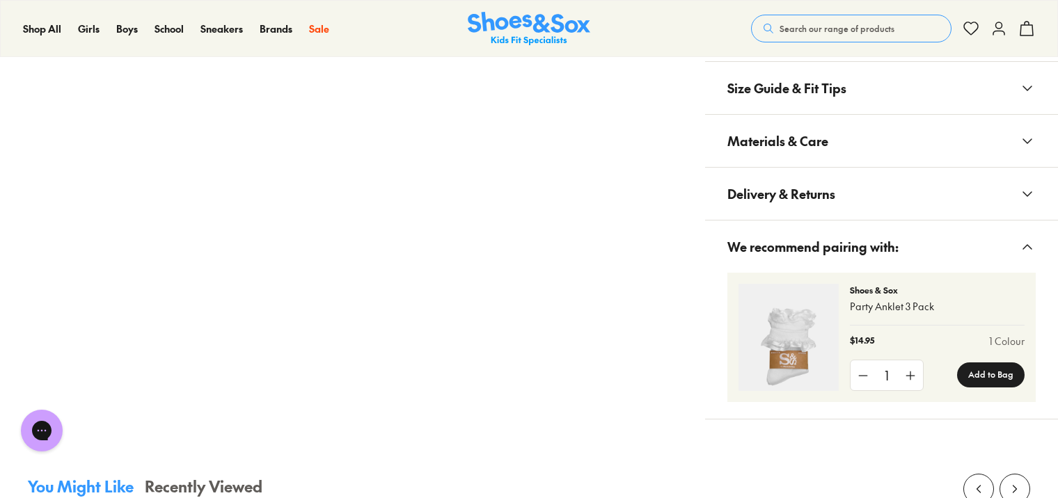
click at [855, 127] on button "Materials & Care" at bounding box center [881, 141] width 353 height 52
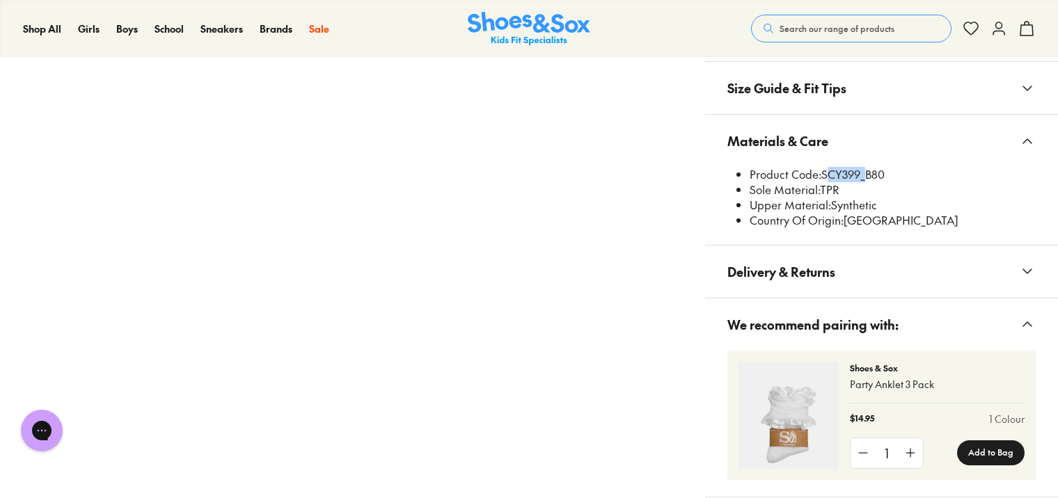
drag, startPoint x: 824, startPoint y: 168, endPoint x: 862, endPoint y: 176, distance: 38.5
click at [862, 176] on li "Product Code: SCY399_B80" at bounding box center [893, 174] width 286 height 15
copy li "SCY399"
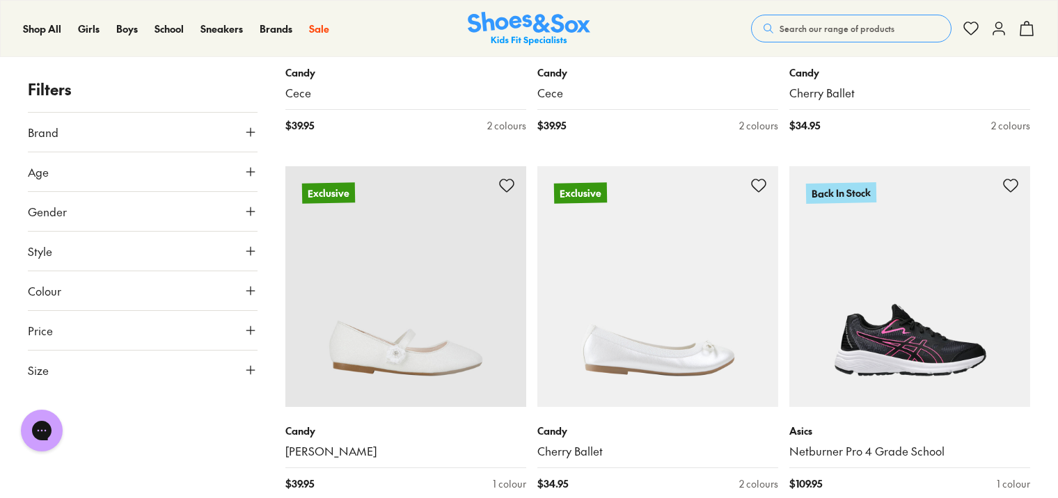
scroll to position [4433, 0]
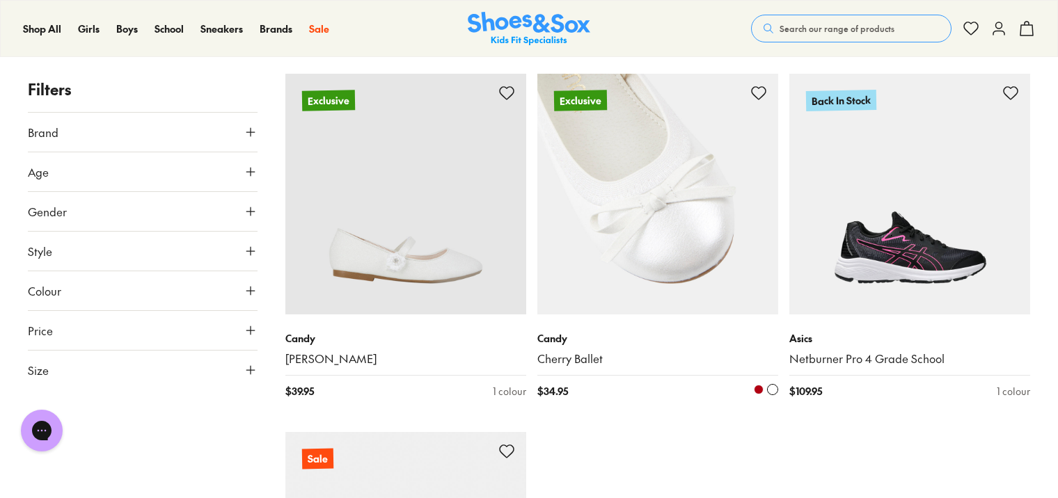
click at [590, 198] on img at bounding box center [657, 194] width 241 height 241
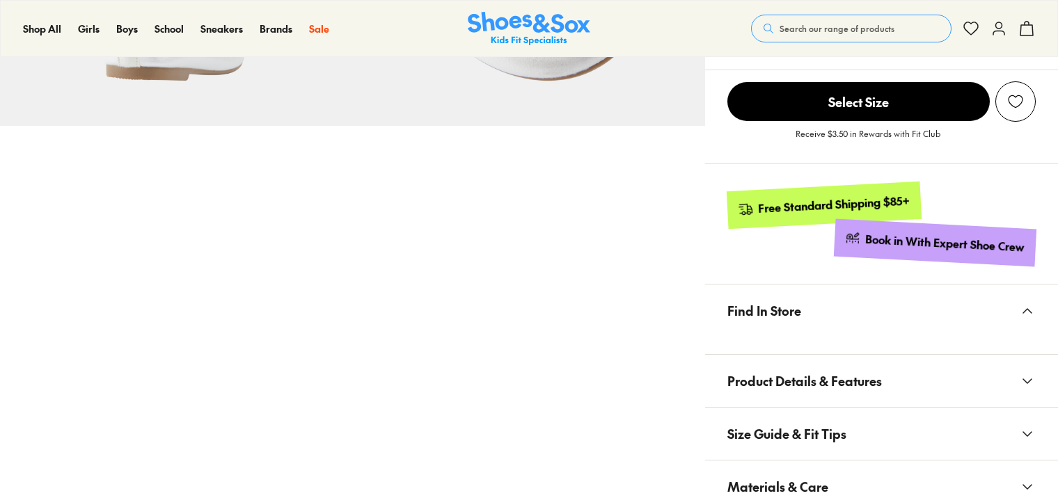
scroll to position [835, 0]
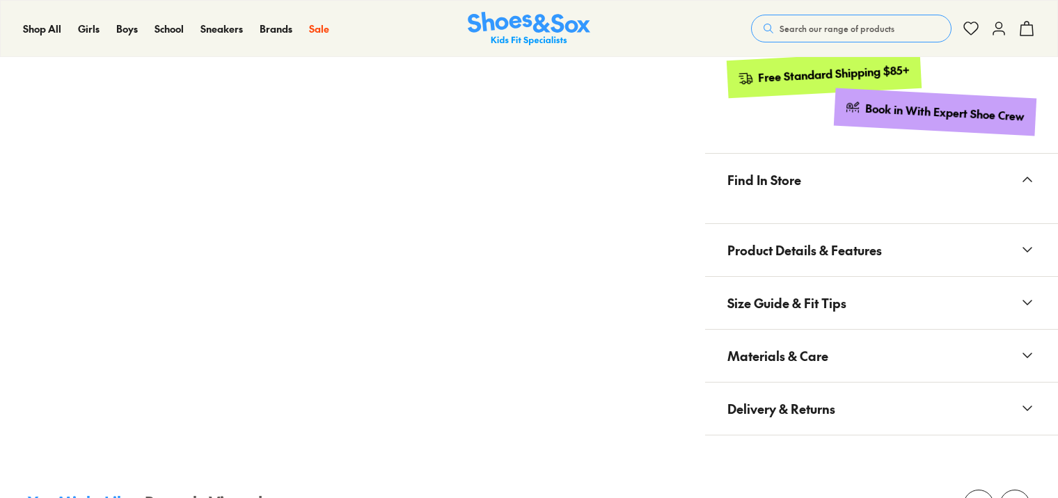
click at [852, 296] on button "Size Guide & Fit Tips" at bounding box center [881, 303] width 353 height 52
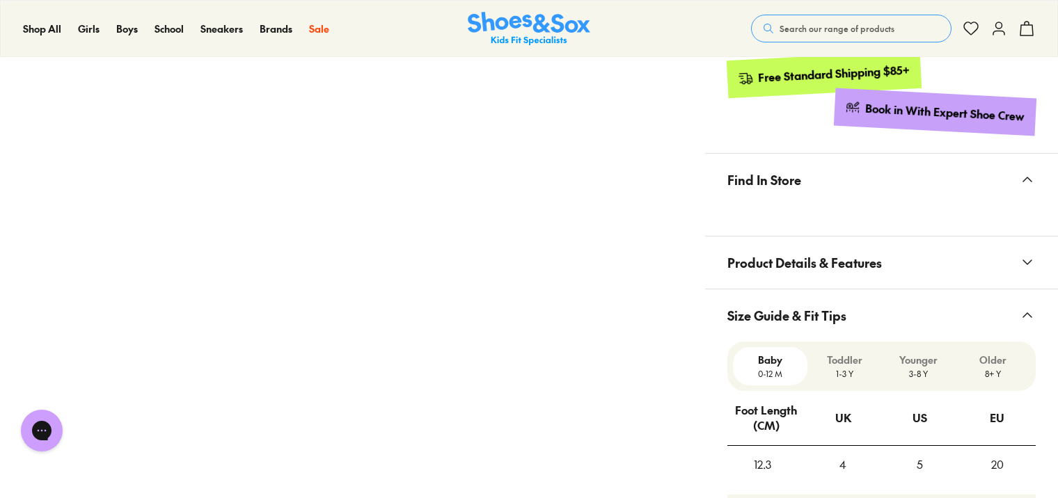
select select "*"
click at [849, 294] on button "Size Guide & Fit Tips" at bounding box center [881, 316] width 353 height 52
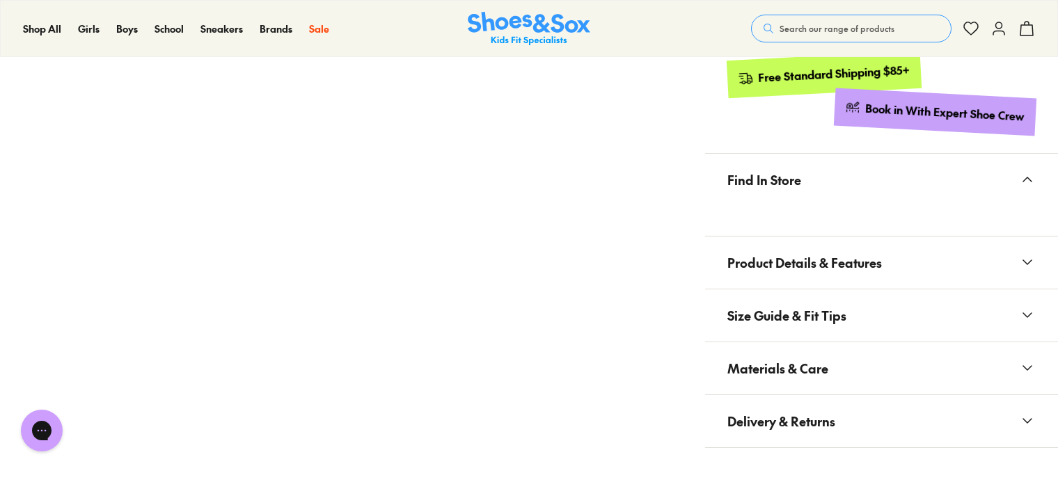
click at [842, 344] on button "Materials & Care" at bounding box center [881, 368] width 353 height 52
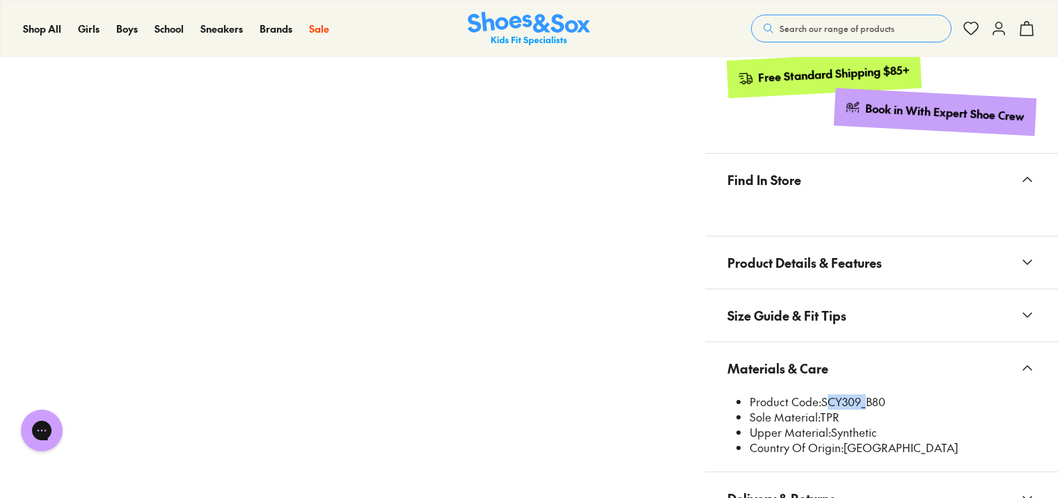
drag, startPoint x: 821, startPoint y: 397, endPoint x: 860, endPoint y: 404, distance: 39.7
click at [860, 404] on li "Product Code: SCY309_B80" at bounding box center [893, 402] width 286 height 15
drag, startPoint x: 860, startPoint y: 404, endPoint x: 853, endPoint y: 402, distance: 8.1
copy li "SCY309"
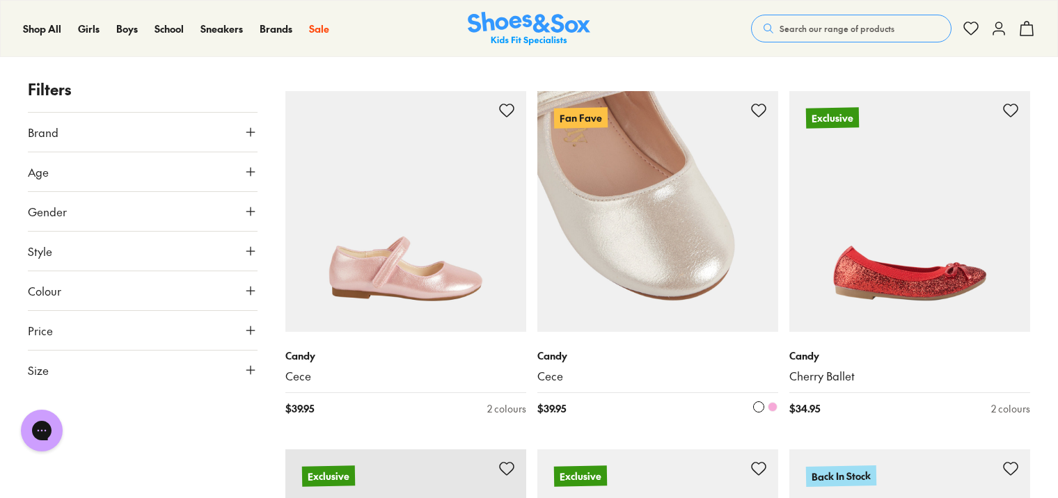
click at [642, 271] on img at bounding box center [657, 211] width 241 height 241
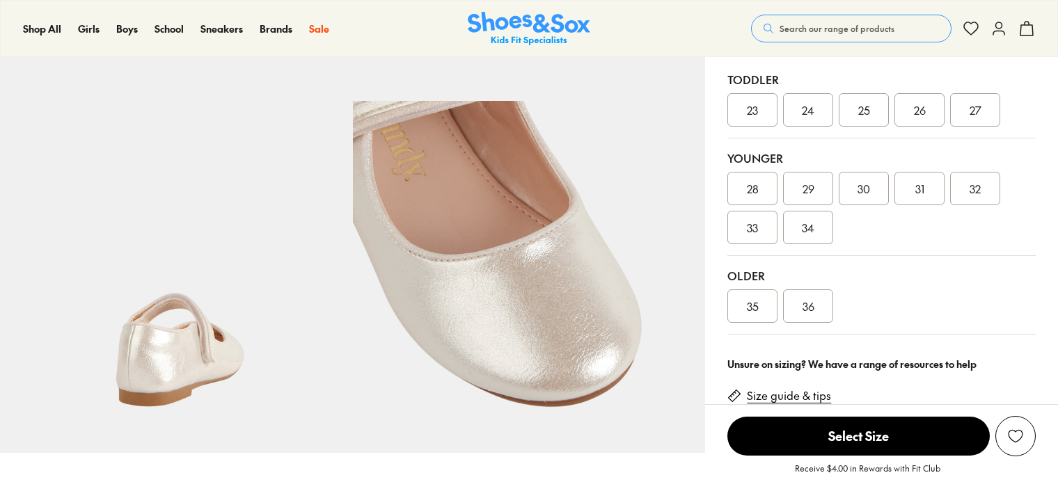
select select "*"
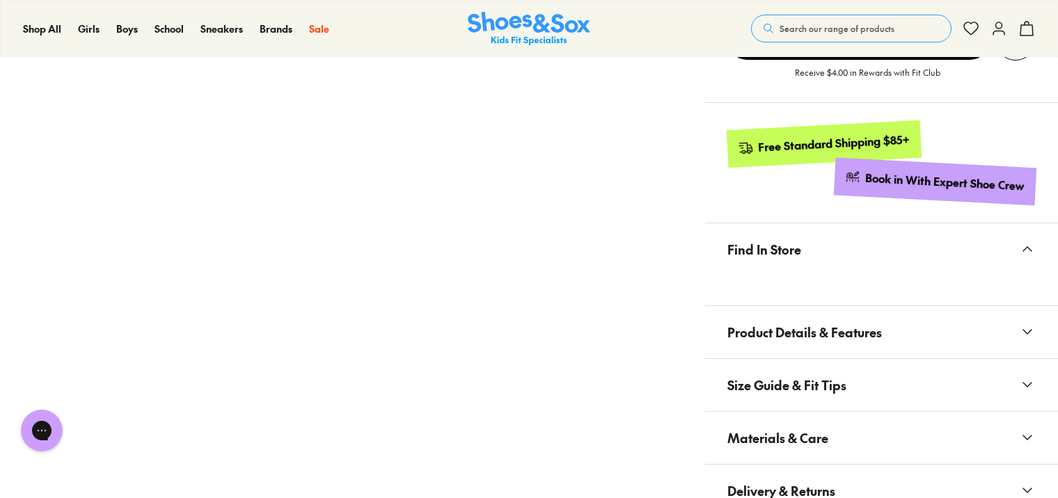
click at [851, 437] on button "Materials & Care" at bounding box center [881, 438] width 353 height 52
drag, startPoint x: 824, startPoint y: 471, endPoint x: 862, endPoint y: 473, distance: 37.7
click at [862, 473] on li "Product Code: SCY364_B80" at bounding box center [893, 471] width 286 height 15
drag, startPoint x: 862, startPoint y: 473, endPoint x: 853, endPoint y: 473, distance: 8.4
copy li "SCY364"
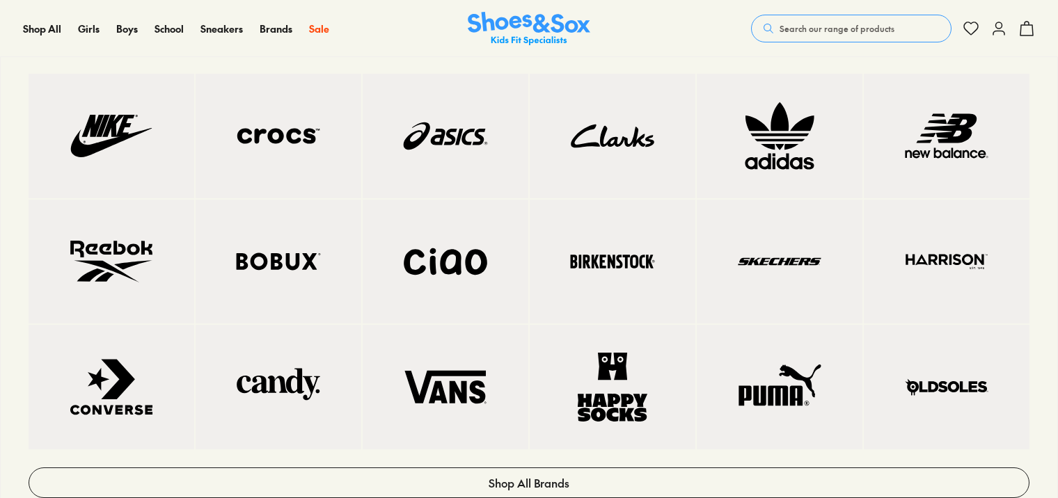
click at [574, 141] on img at bounding box center [613, 136] width 110 height 69
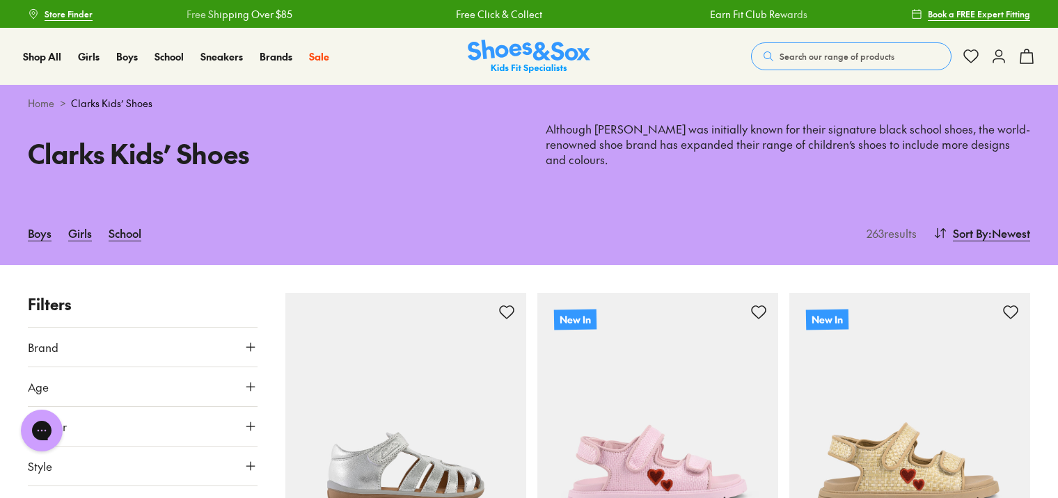
click at [867, 55] on span "Search our range of products" at bounding box center [837, 56] width 115 height 13
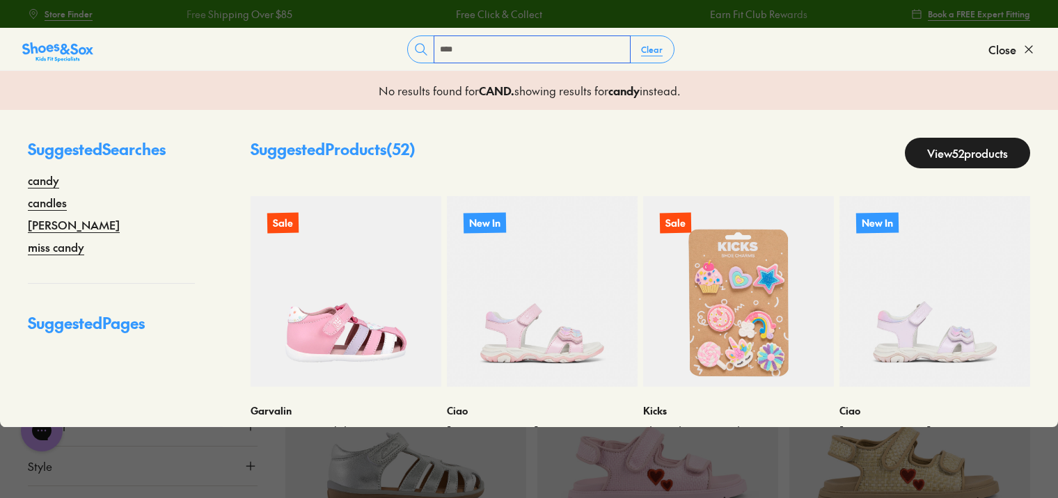
type input "****"
click at [930, 136] on div "Suggested Products ( 52 ) View 52 products Sale Garvalin Basic Cage Sandal 2423…" at bounding box center [640, 268] width 835 height 317
click at [933, 144] on link "View 52 products" at bounding box center [967, 153] width 125 height 31
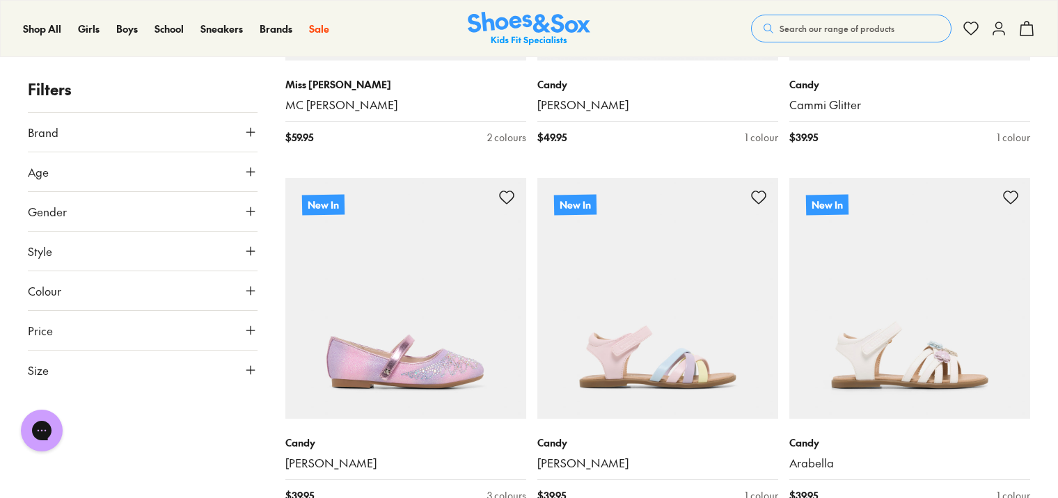
scroll to position [1601, 0]
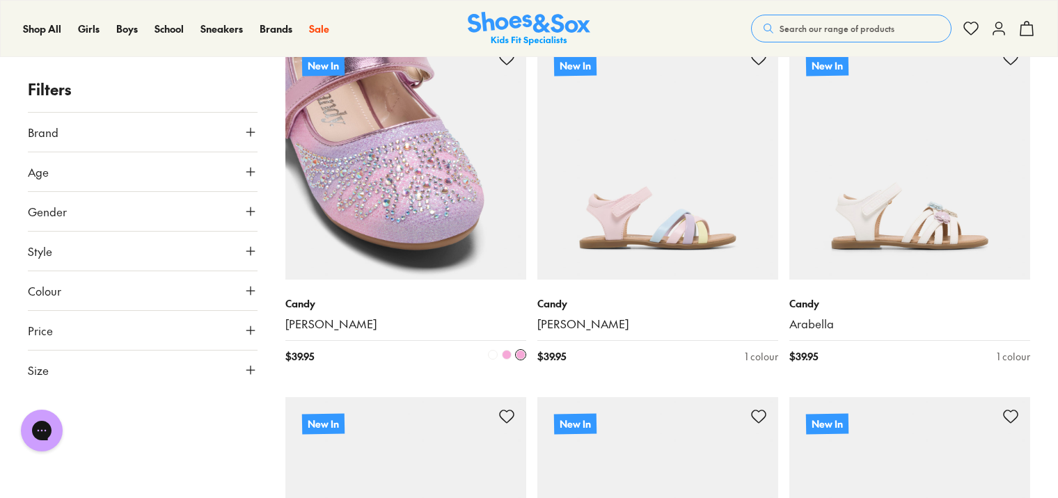
click at [473, 198] on img at bounding box center [405, 159] width 241 height 241
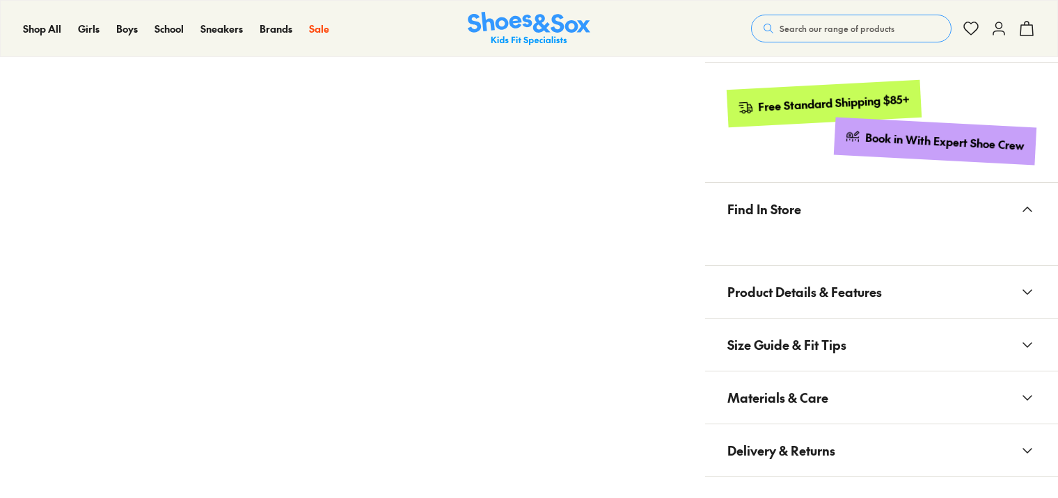
select select "*"
click at [808, 390] on span "Materials & Care" at bounding box center [777, 397] width 101 height 41
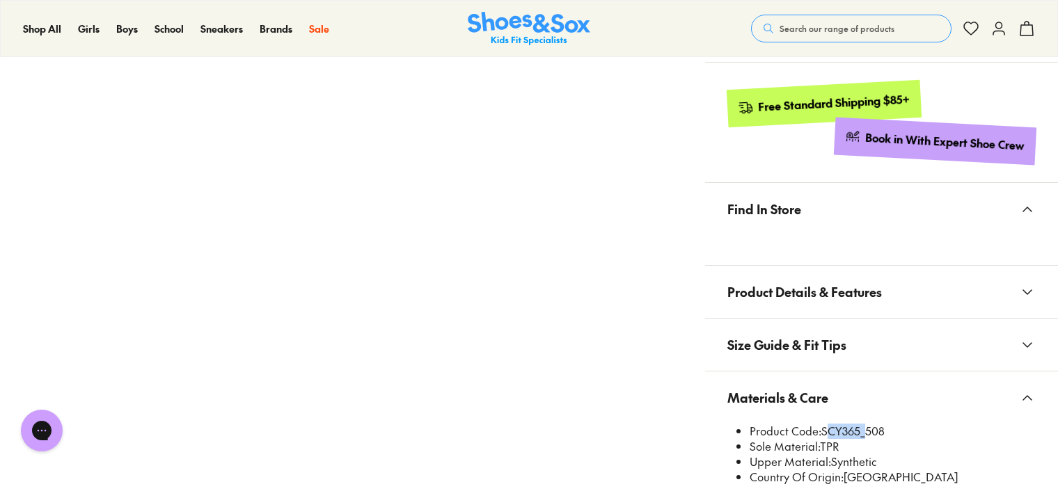
drag, startPoint x: 824, startPoint y: 429, endPoint x: 862, endPoint y: 434, distance: 38.6
click at [862, 434] on li "Product Code: SCY365_508" at bounding box center [893, 431] width 286 height 15
drag, startPoint x: 862, startPoint y: 434, endPoint x: 851, endPoint y: 429, distance: 12.8
copy li "SCY365"
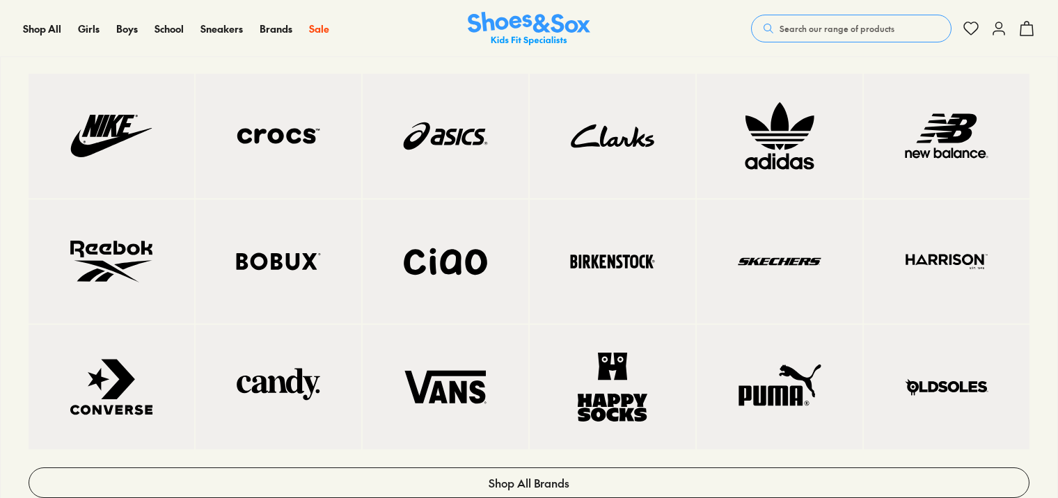
click at [603, 139] on img at bounding box center [613, 136] width 110 height 69
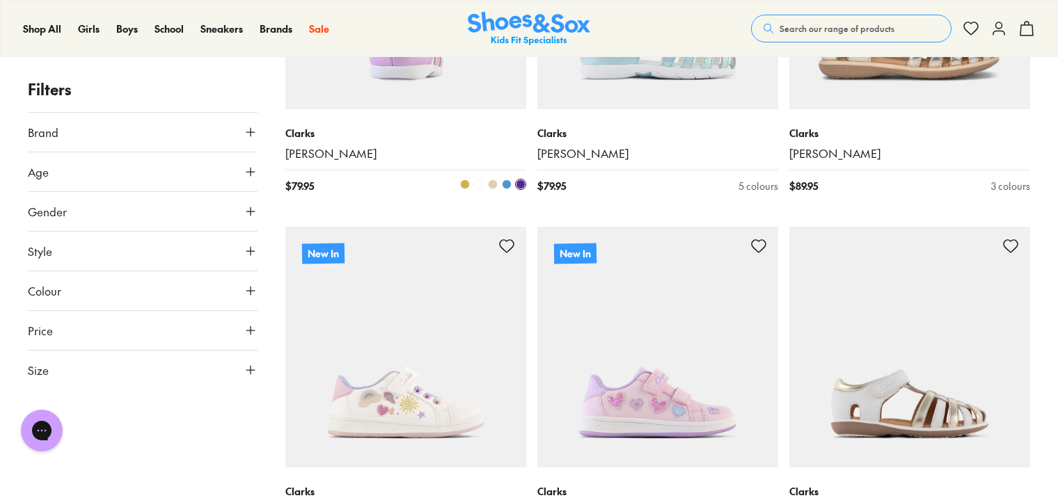
scroll to position [2367, 0]
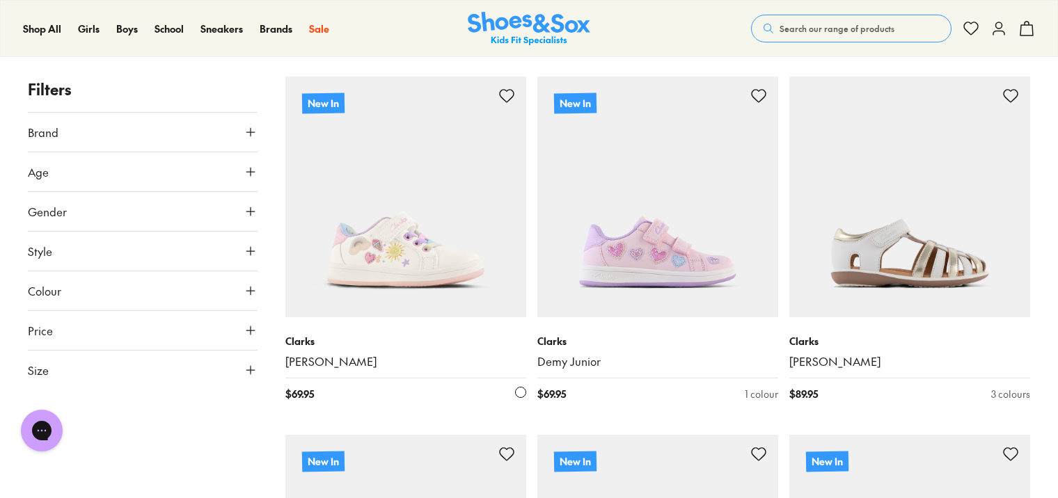
click at [440, 210] on img at bounding box center [405, 197] width 241 height 241
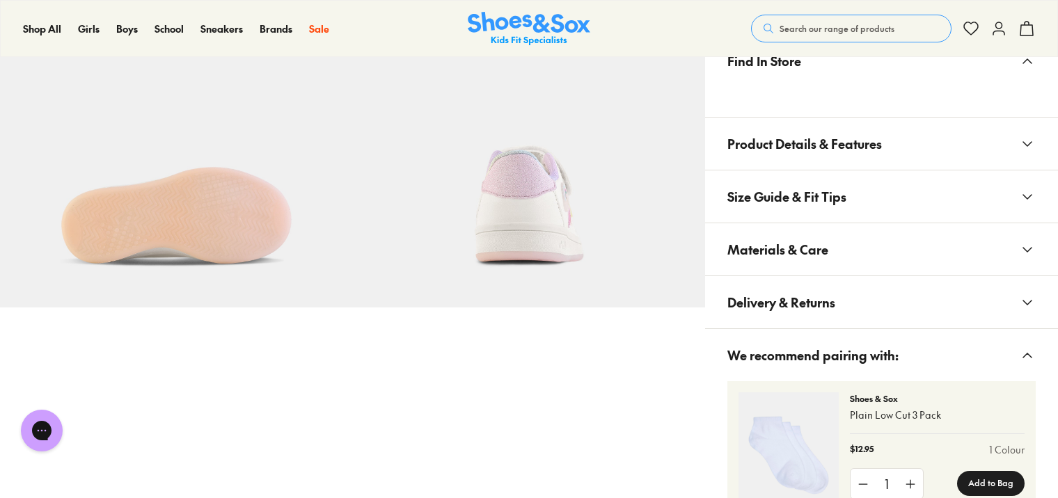
click at [813, 242] on span "Materials & Care" at bounding box center [777, 249] width 101 height 41
select select "*"
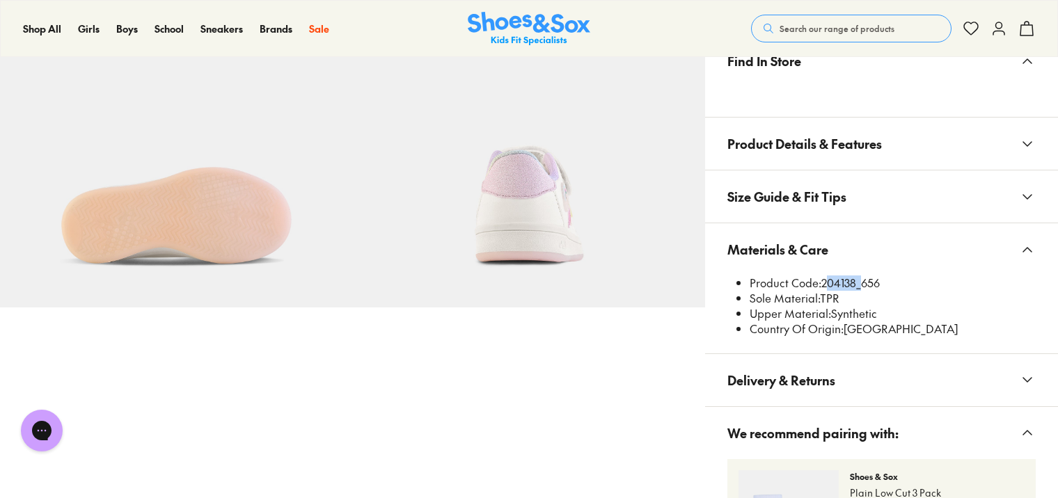
drag, startPoint x: 824, startPoint y: 278, endPoint x: 856, endPoint y: 283, distance: 32.4
click at [856, 283] on li "Product Code: 204138_656" at bounding box center [893, 283] width 286 height 15
copy li "204138"
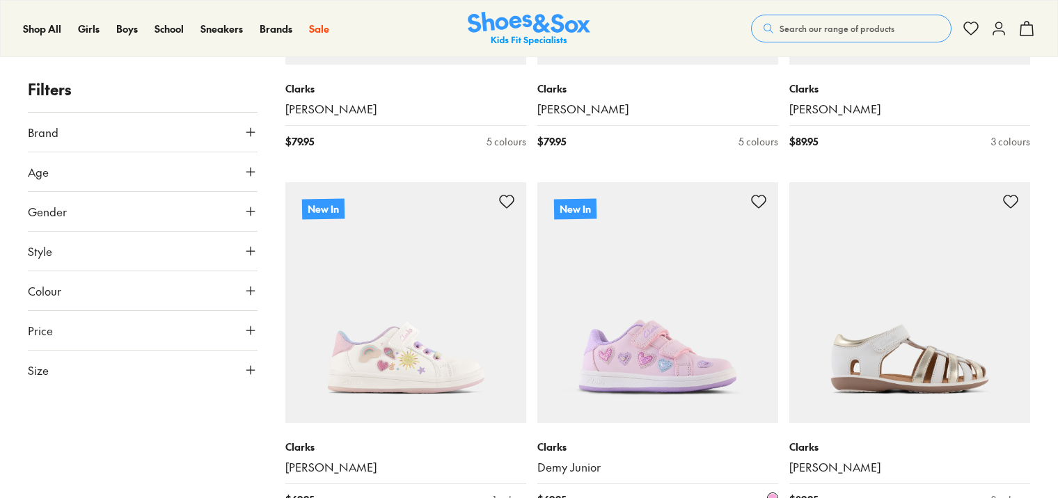
click at [702, 312] on img at bounding box center [657, 302] width 241 height 241
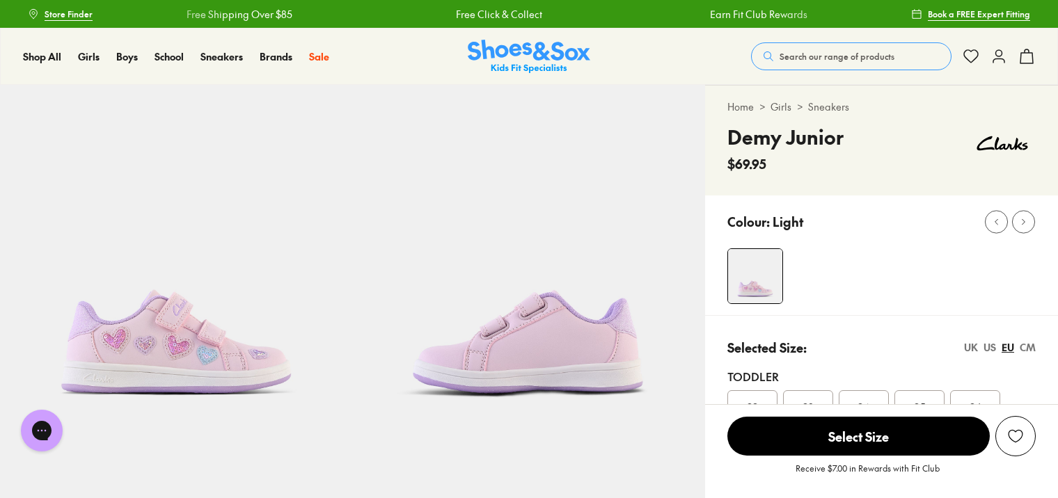
select select "*"
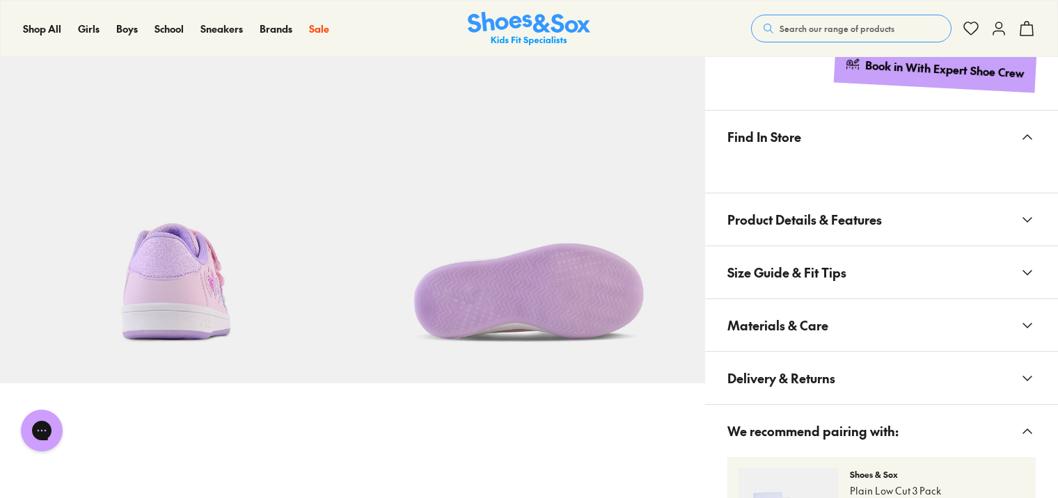
scroll to position [766, 0]
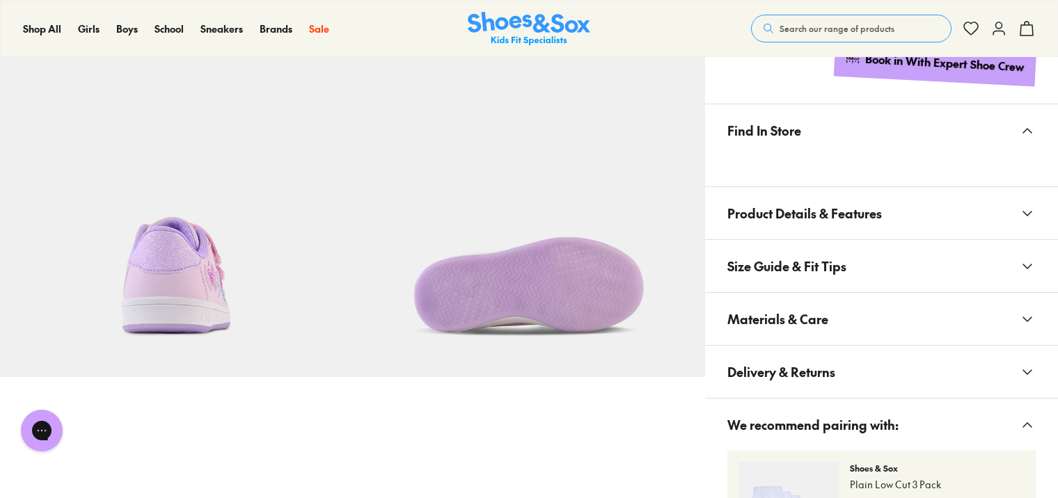
click at [807, 310] on span "Materials & Care" at bounding box center [777, 319] width 101 height 41
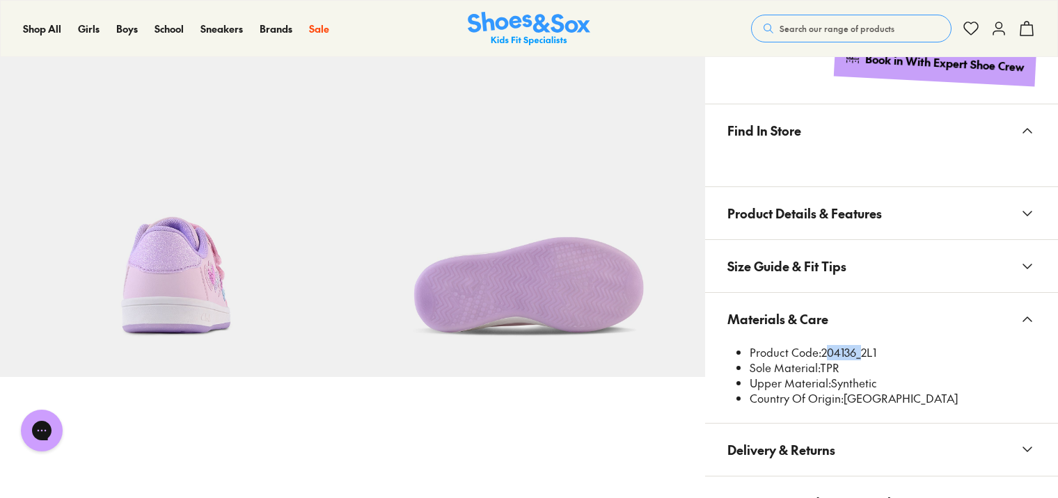
drag, startPoint x: 822, startPoint y: 351, endPoint x: 855, endPoint y: 353, distance: 33.5
click at [855, 353] on li "Product Code: 204136_2L1" at bounding box center [893, 352] width 286 height 15
copy li "204136"
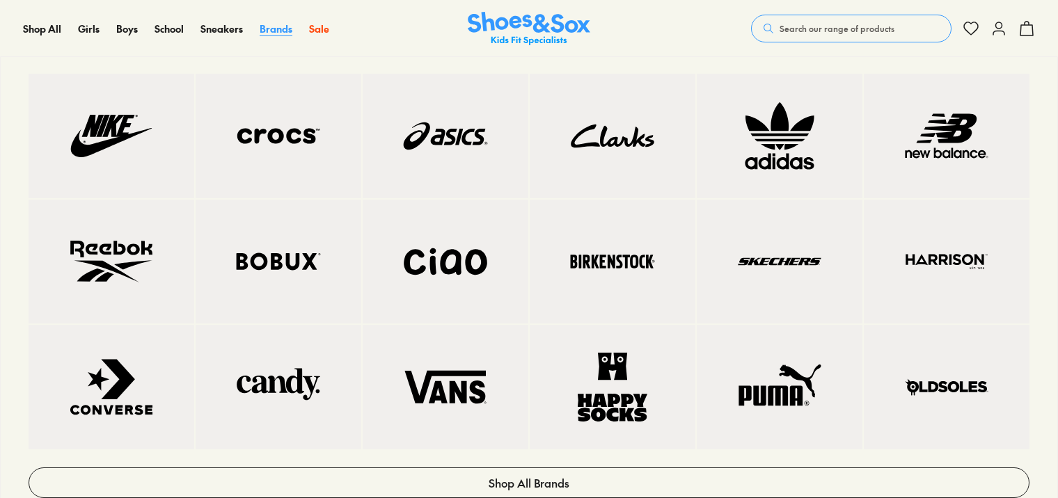
click at [271, 22] on span "Brands" at bounding box center [276, 29] width 33 height 14
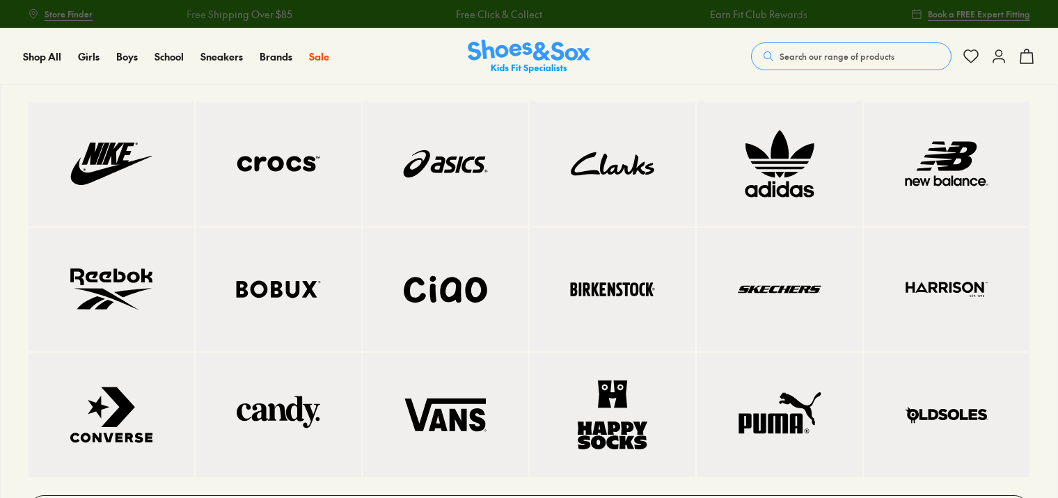
click at [652, 182] on img at bounding box center [613, 163] width 110 height 69
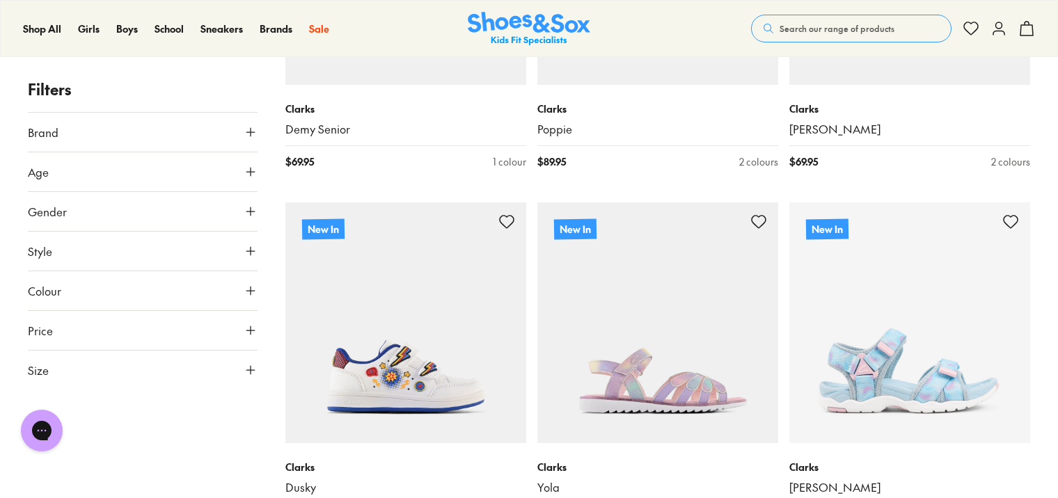
scroll to position [3341, 0]
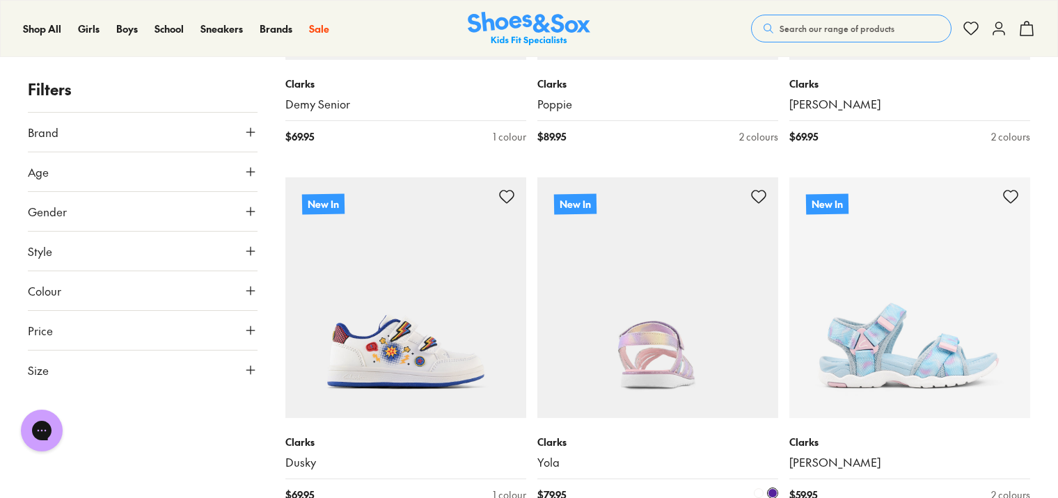
click at [592, 278] on img at bounding box center [657, 297] width 241 height 241
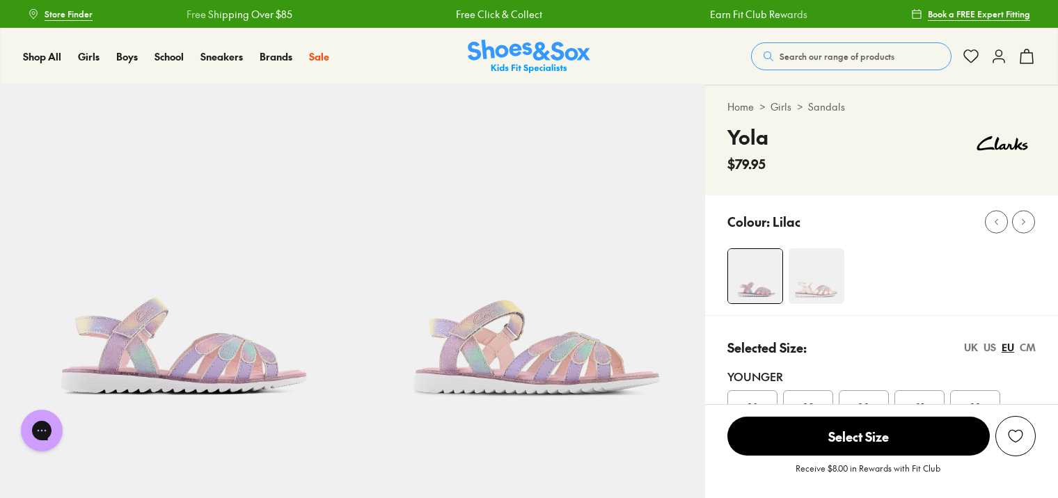
select select "*"
click at [810, 277] on img at bounding box center [817, 276] width 56 height 56
click at [809, 281] on img at bounding box center [817, 276] width 56 height 56
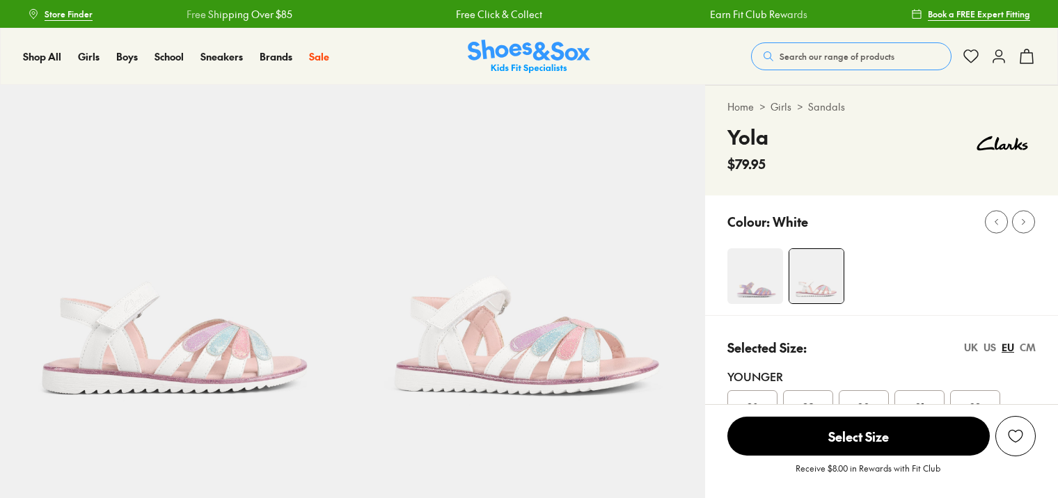
select select "*"
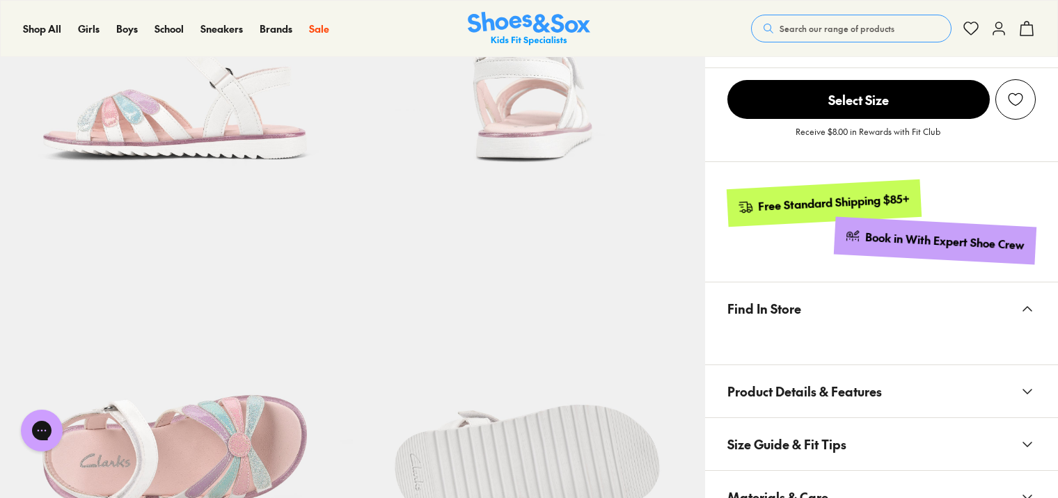
scroll to position [766, 0]
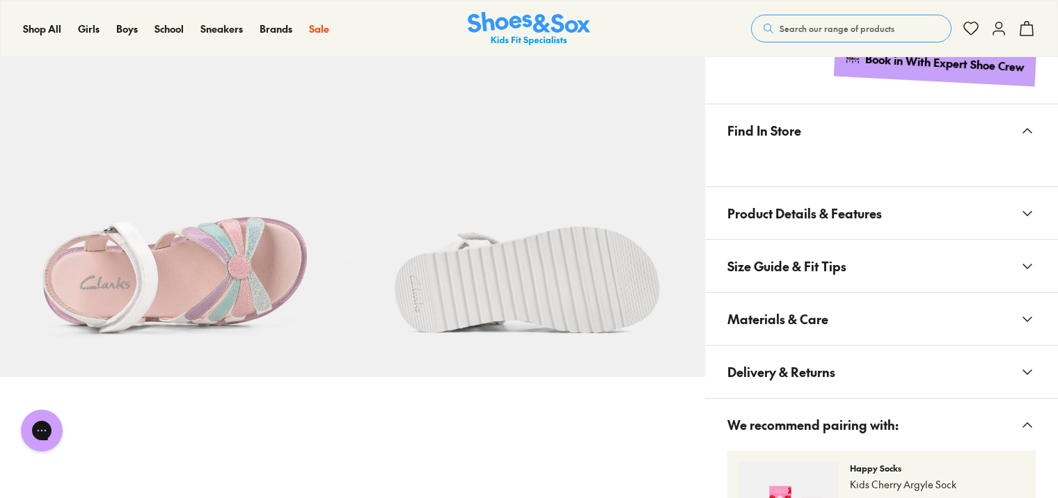
click at [780, 317] on span "Materials & Care" at bounding box center [777, 319] width 101 height 41
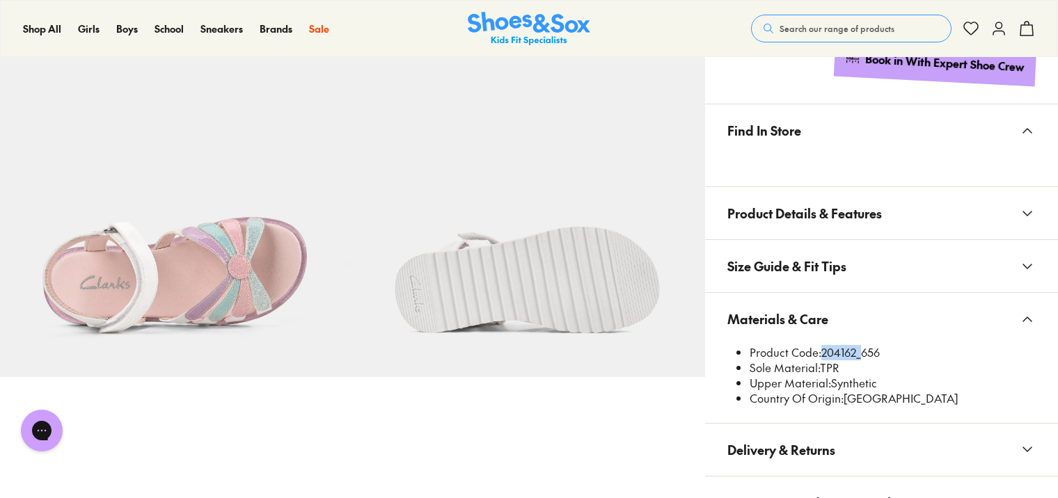
drag, startPoint x: 824, startPoint y: 347, endPoint x: 857, endPoint y: 354, distance: 33.3
click at [857, 354] on li "Product Code: 204162_656" at bounding box center [893, 352] width 286 height 15
drag, startPoint x: 857, startPoint y: 354, endPoint x: 845, endPoint y: 356, distance: 12.2
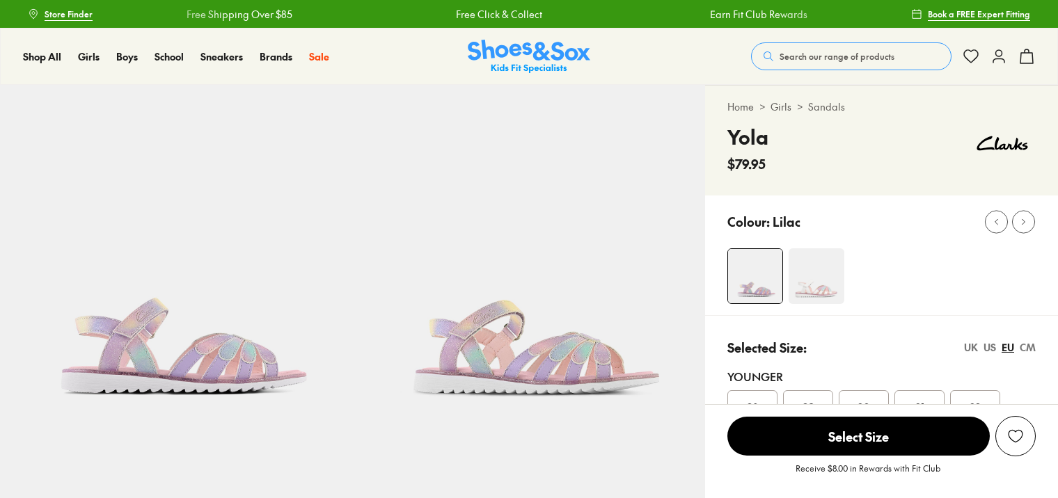
select select "*"
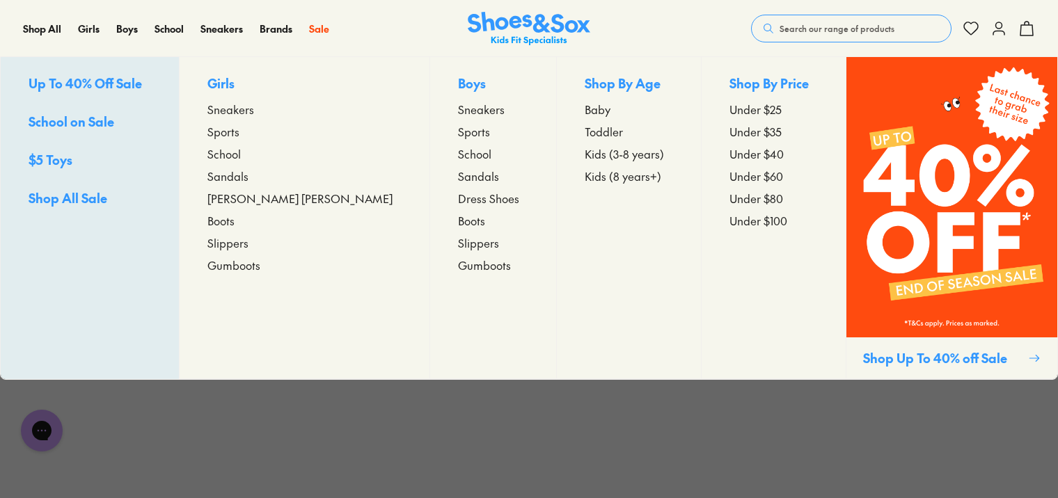
scroll to position [5354, 0]
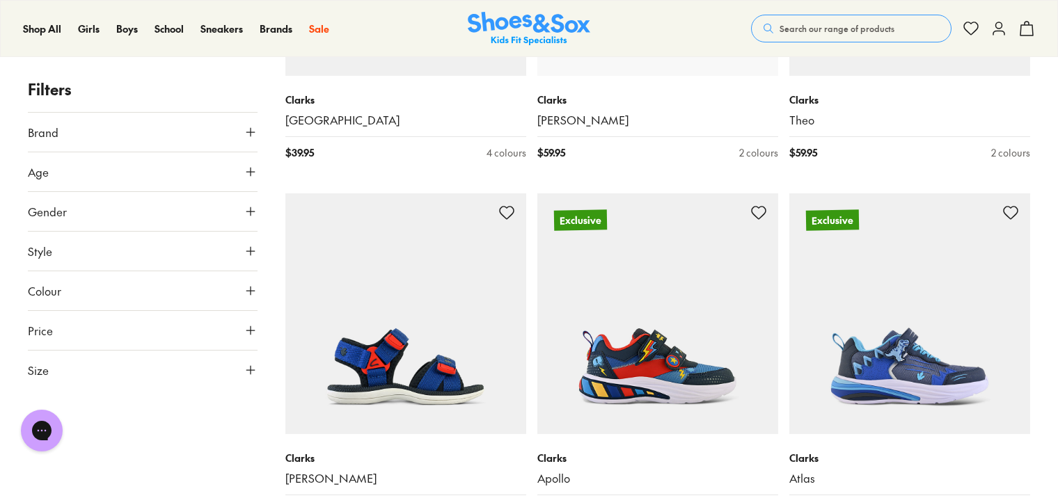
scroll to position [6886, 0]
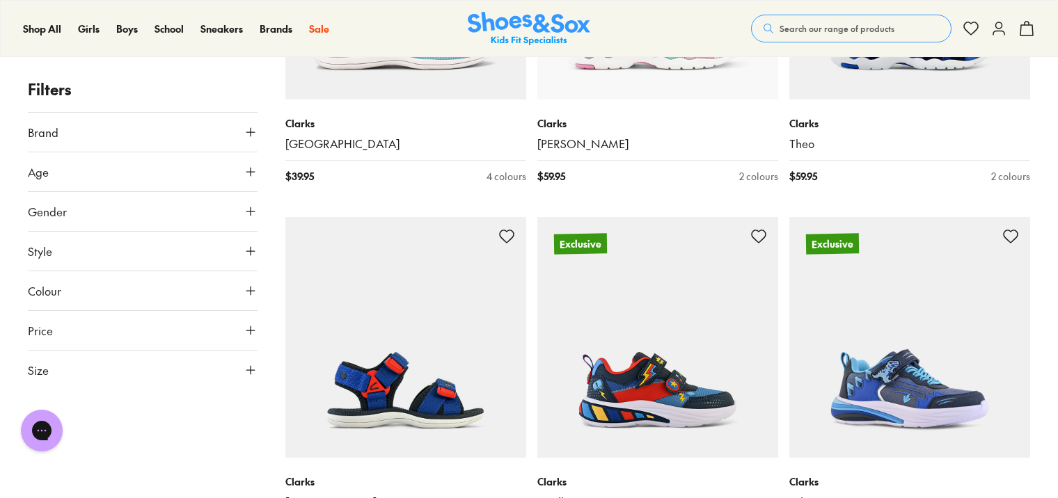
click at [916, 325] on img at bounding box center [909, 337] width 241 height 241
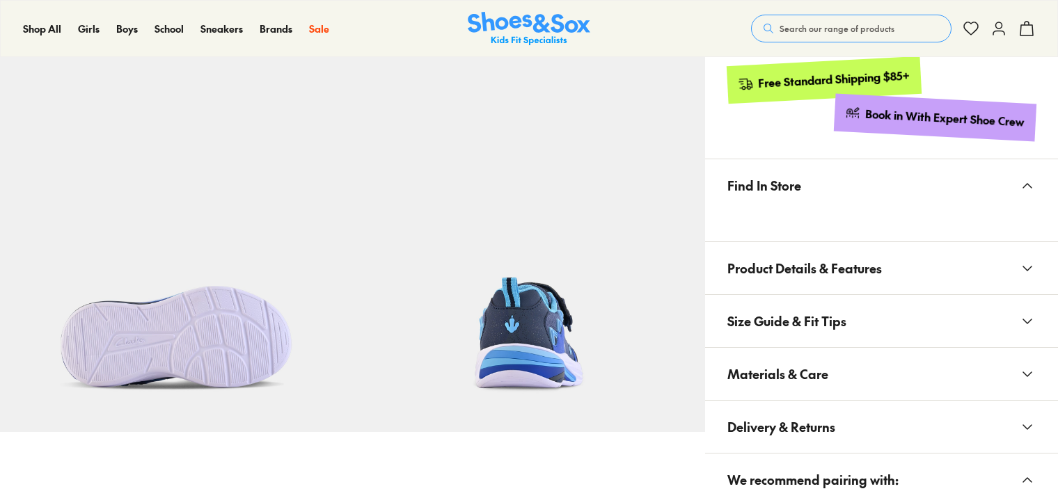
scroll to position [905, 0]
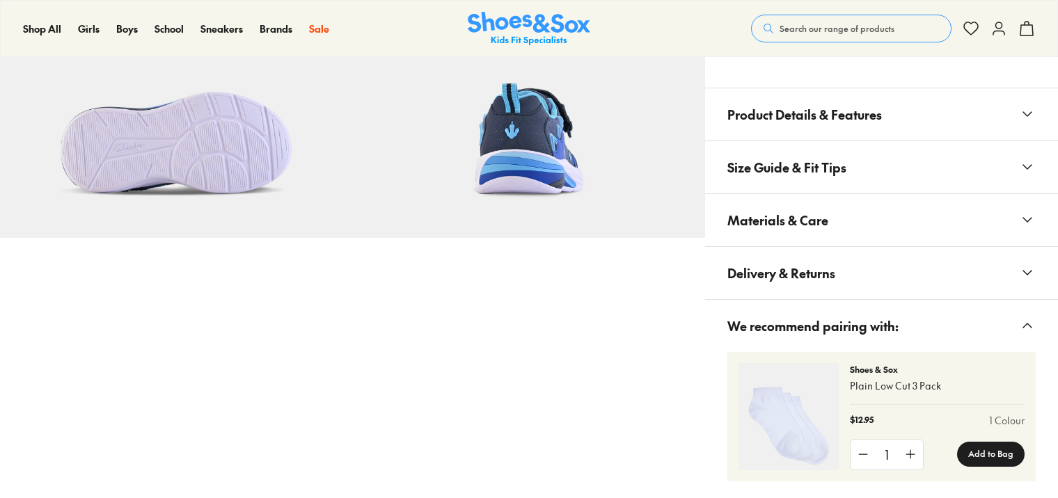
select select "*"
click at [826, 224] on span "Materials & Care" at bounding box center [777, 220] width 101 height 41
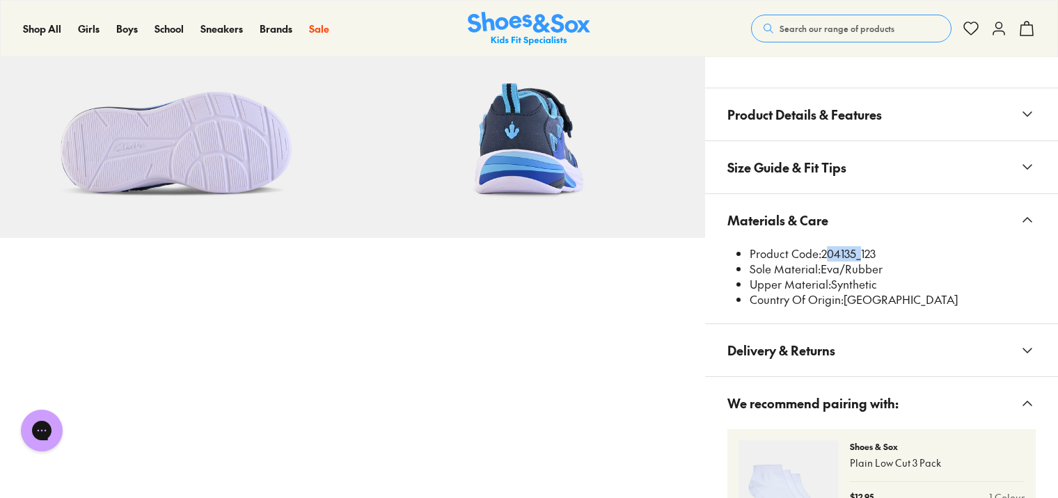
scroll to position [0, 0]
drag, startPoint x: 825, startPoint y: 253, endPoint x: 856, endPoint y: 255, distance: 31.4
click at [856, 255] on li "Product Code: 204135_123" at bounding box center [893, 253] width 286 height 15
copy li "204135"
